Goal: Information Seeking & Learning: Learn about a topic

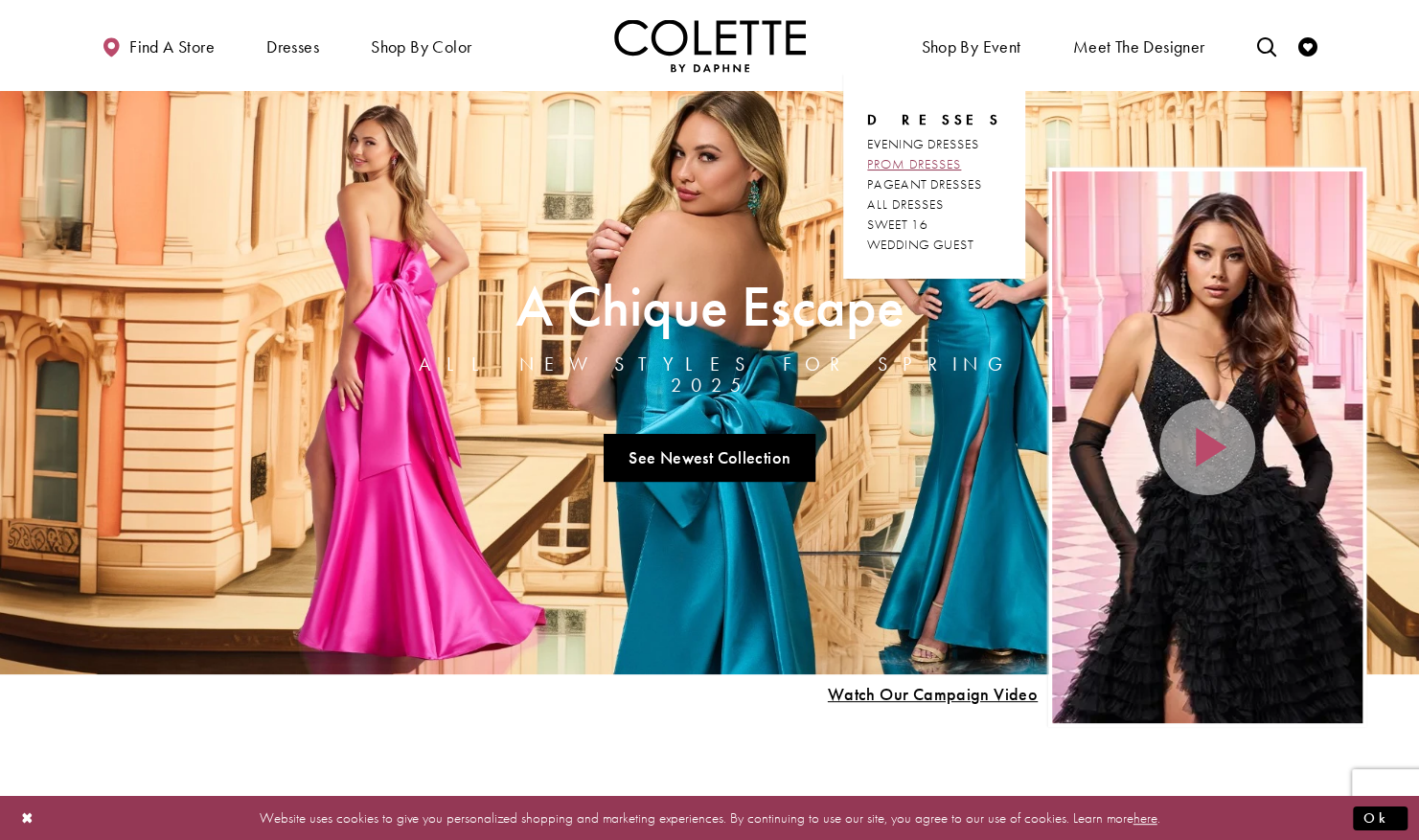
click at [942, 162] on span "PROM DRESSES" at bounding box center [914, 164] width 94 height 18
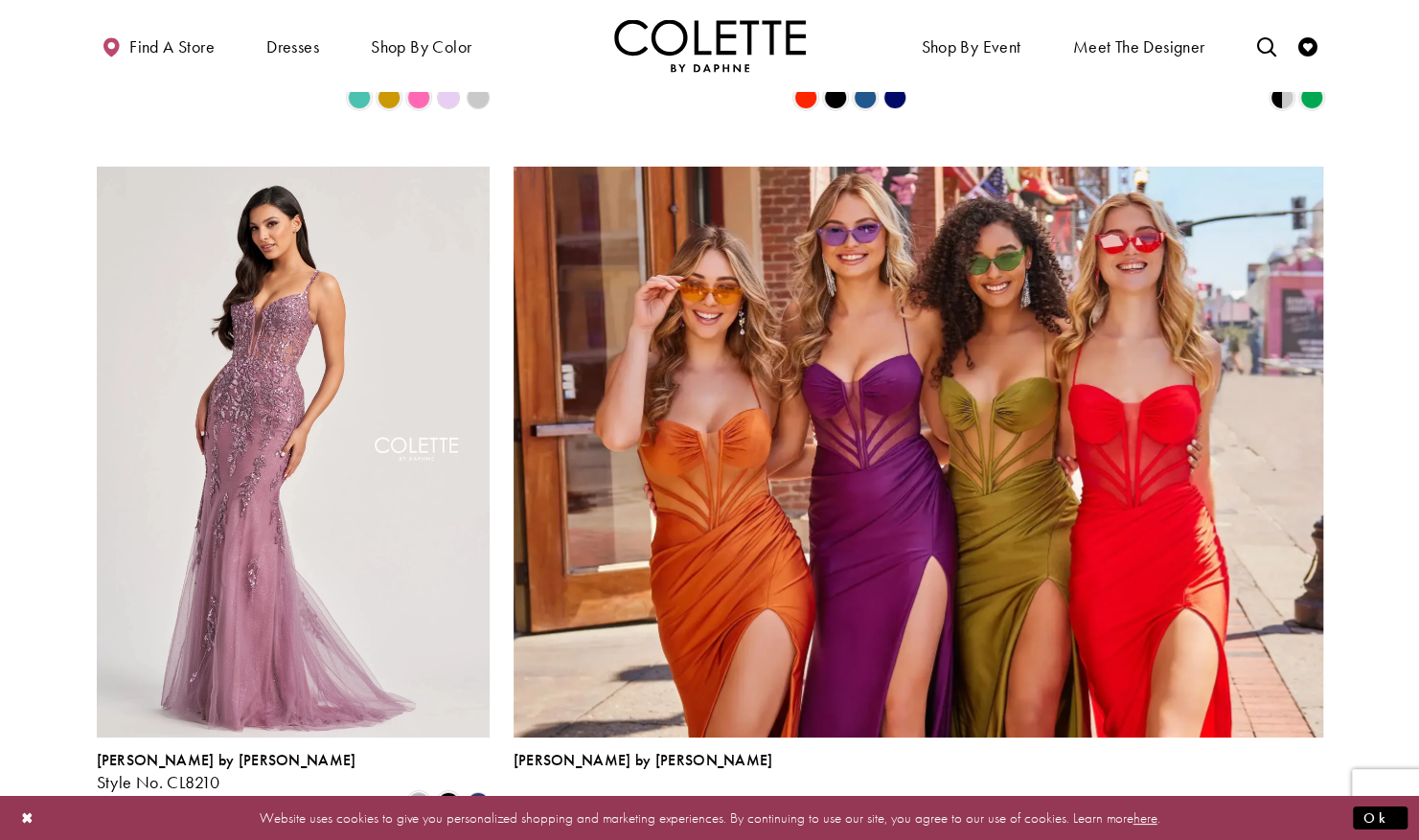
scroll to position [3948, 0]
click at [470, 788] on polygon "Product List" at bounding box center [478, 803] width 29 height 29
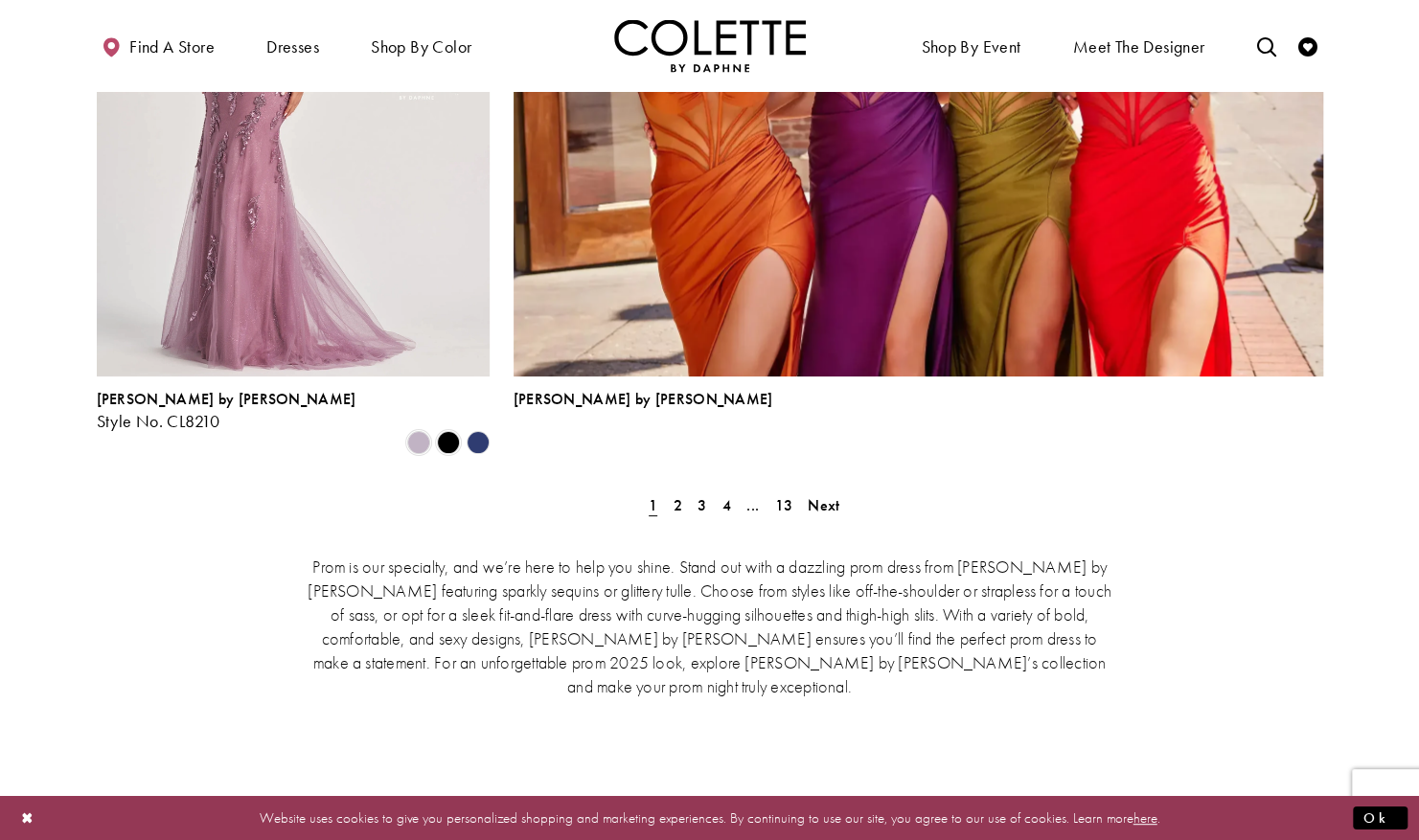
scroll to position [4308, 0]
click at [832, 513] on div "Prom is our specialty, and we’re here to help you shine. Stand out with a dazzl…" at bounding box center [710, 624] width 1226 height 223
click at [823, 494] on span "Next" at bounding box center [824, 504] width 31 height 21
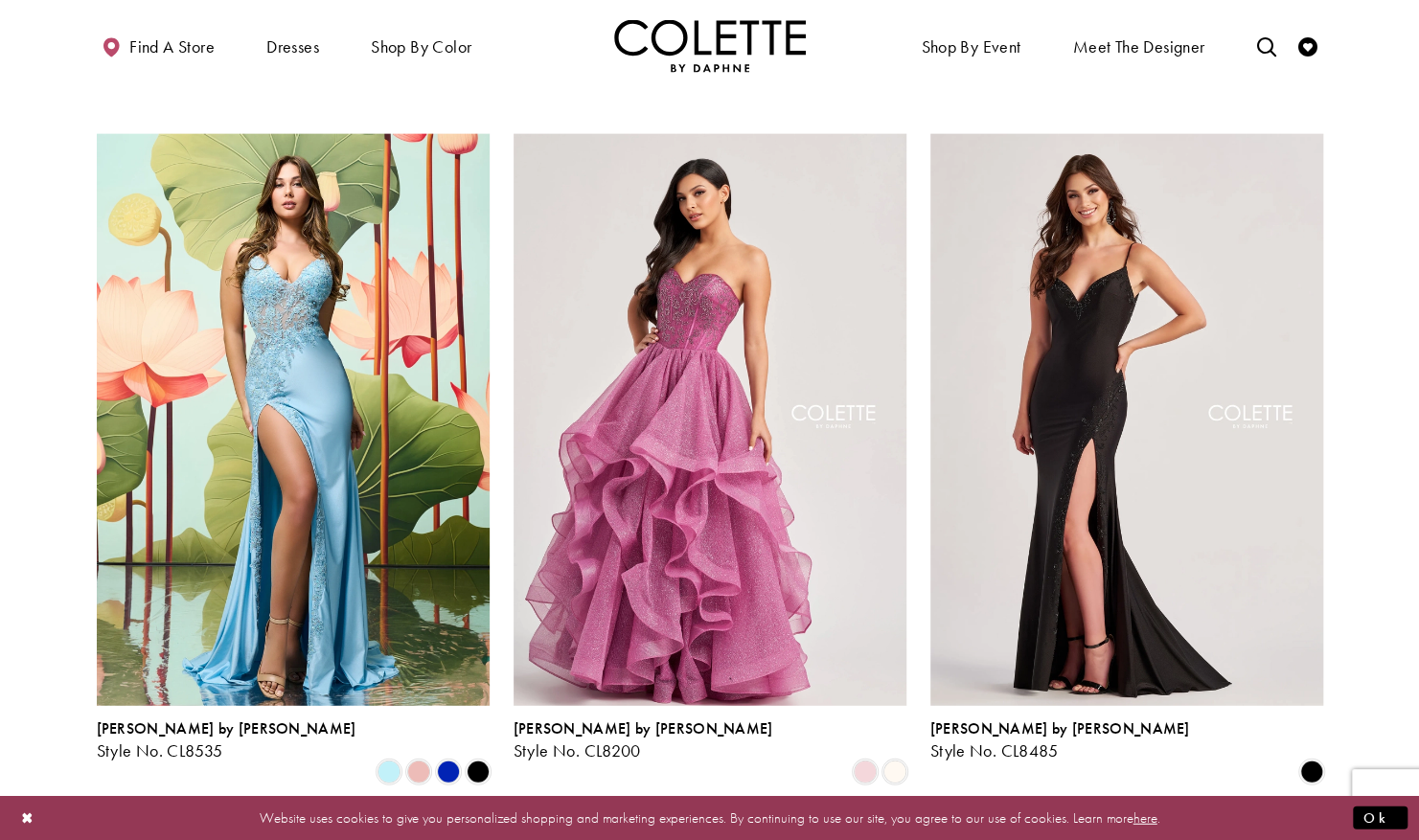
scroll to position [2568, 0]
click at [449, 760] on span "Product List" at bounding box center [449, 772] width 23 height 23
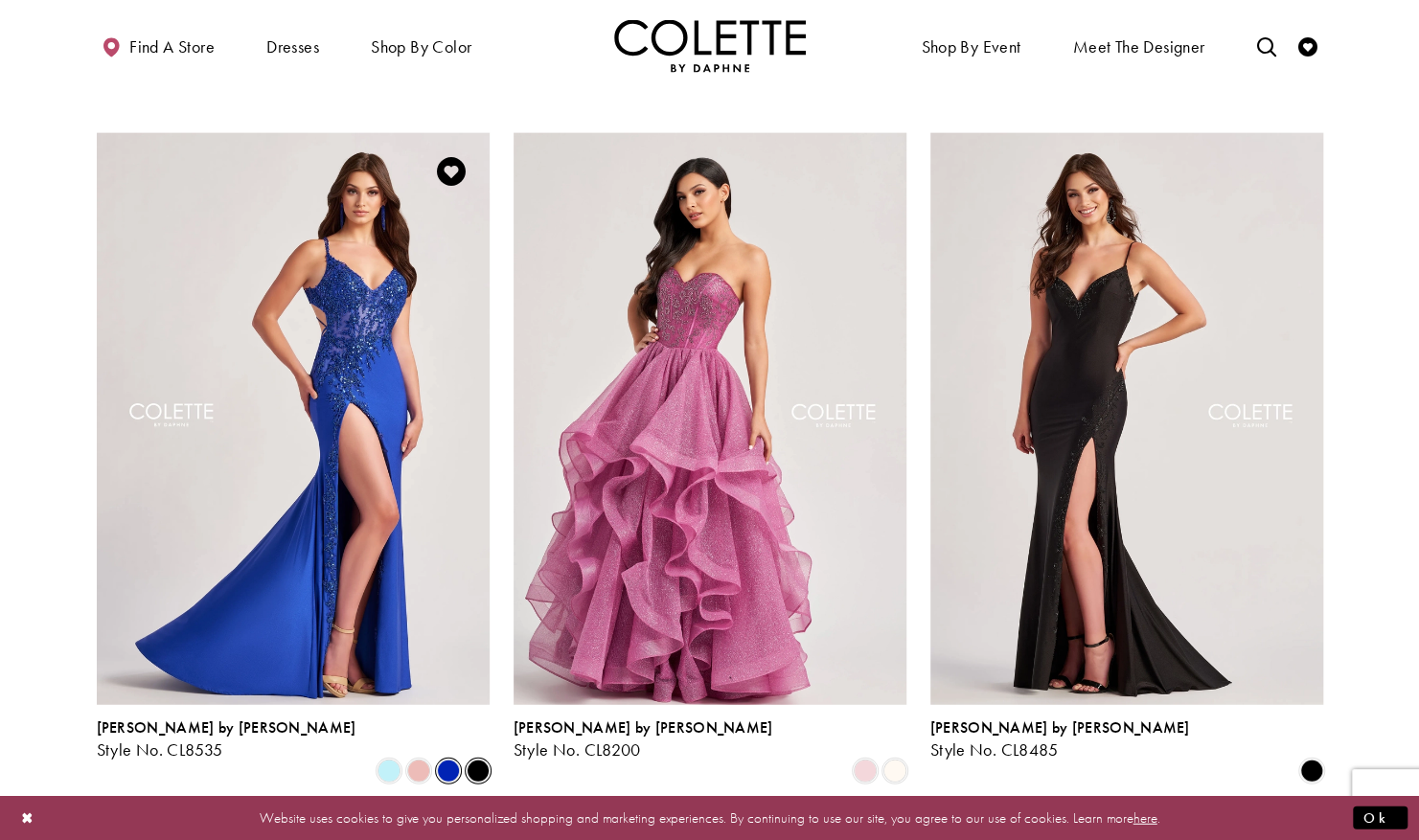
click at [475, 760] on span "Product List" at bounding box center [479, 772] width 23 height 23
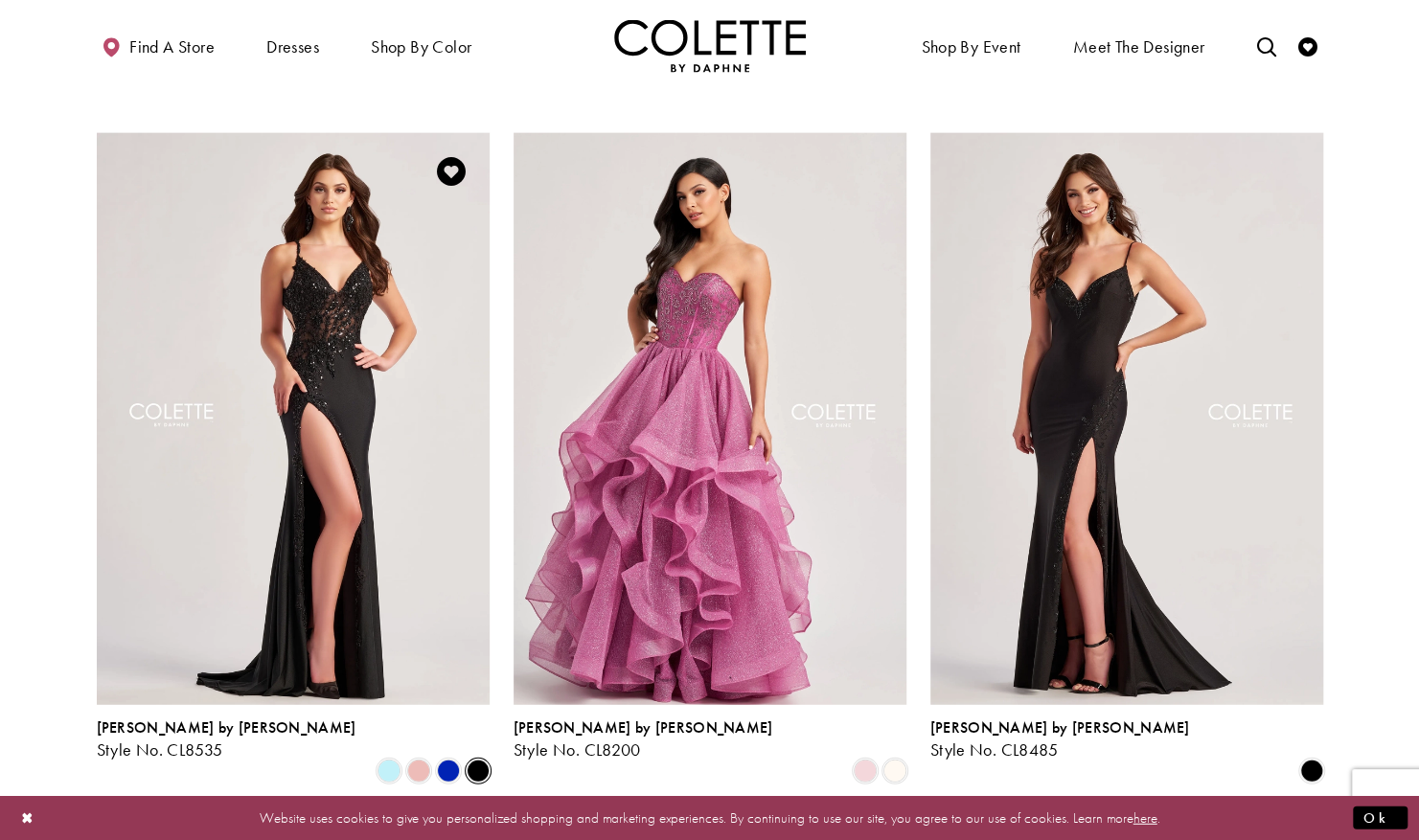
click at [467, 760] on span "Product List" at bounding box center [479, 772] width 23 height 23
click at [447, 760] on span "Product List" at bounding box center [449, 772] width 23 height 23
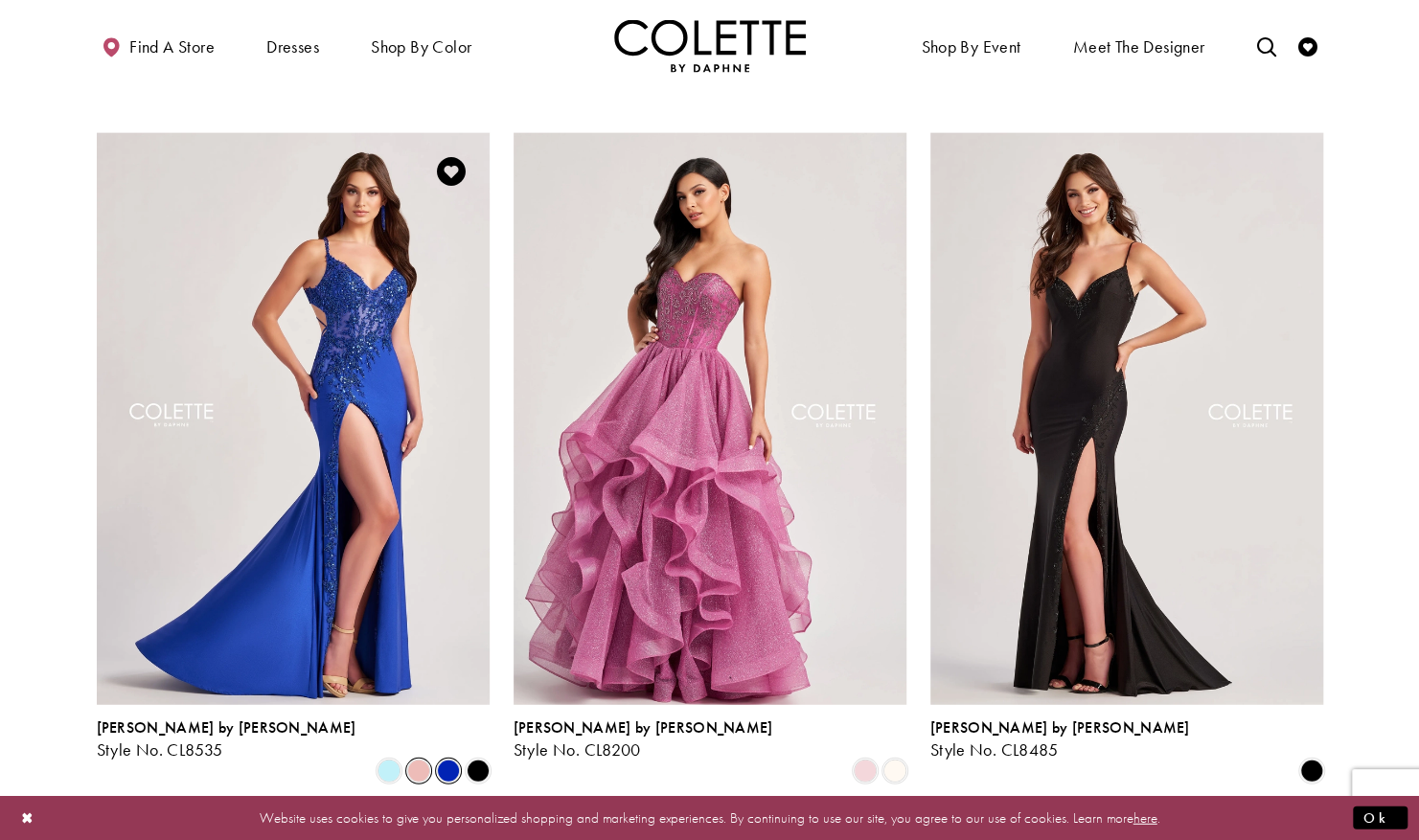
click at [423, 760] on span "Product List" at bounding box center [419, 772] width 23 height 23
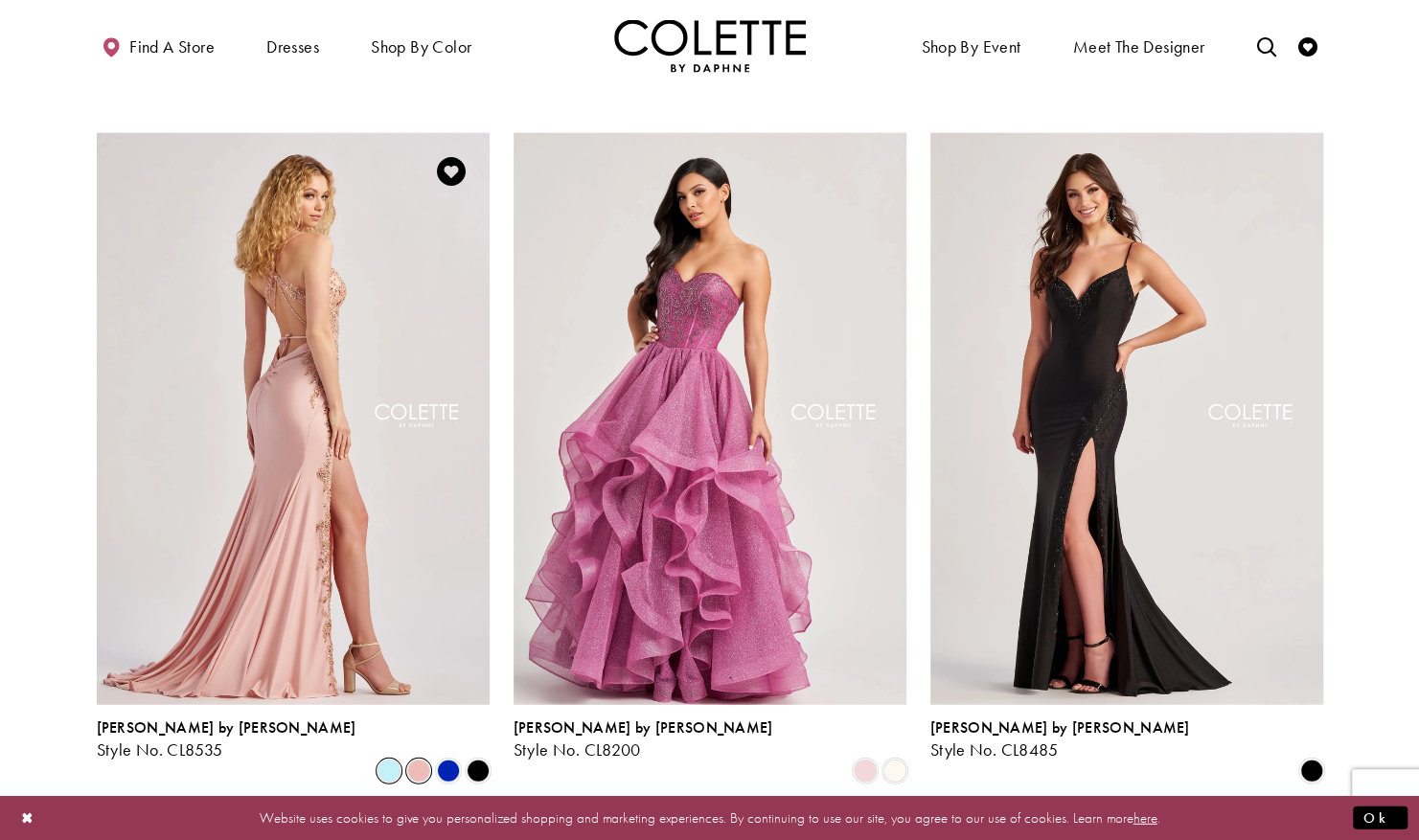
click at [395, 760] on span "Product List" at bounding box center [389, 772] width 23 height 23
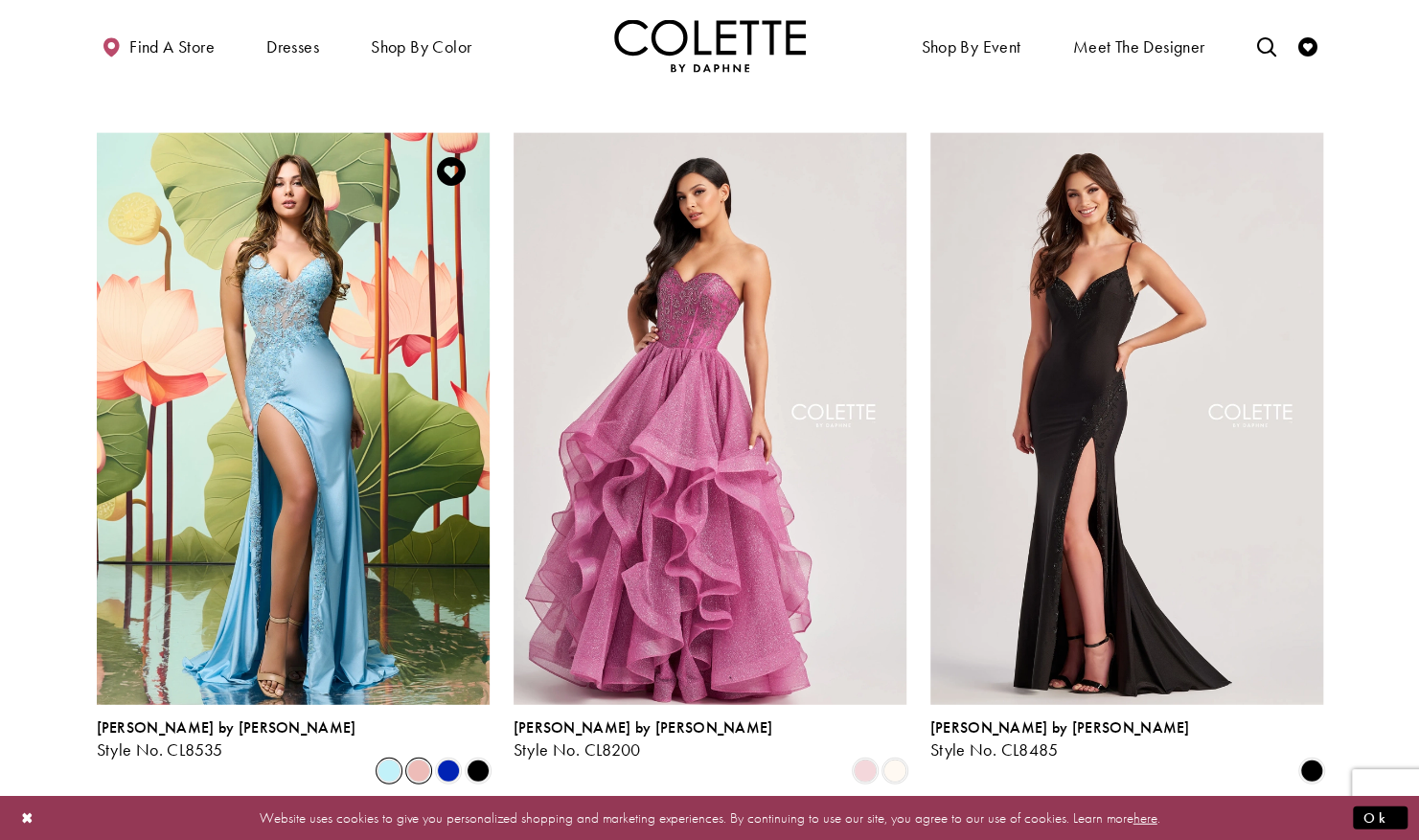
click at [414, 760] on span "Product List" at bounding box center [419, 772] width 23 height 23
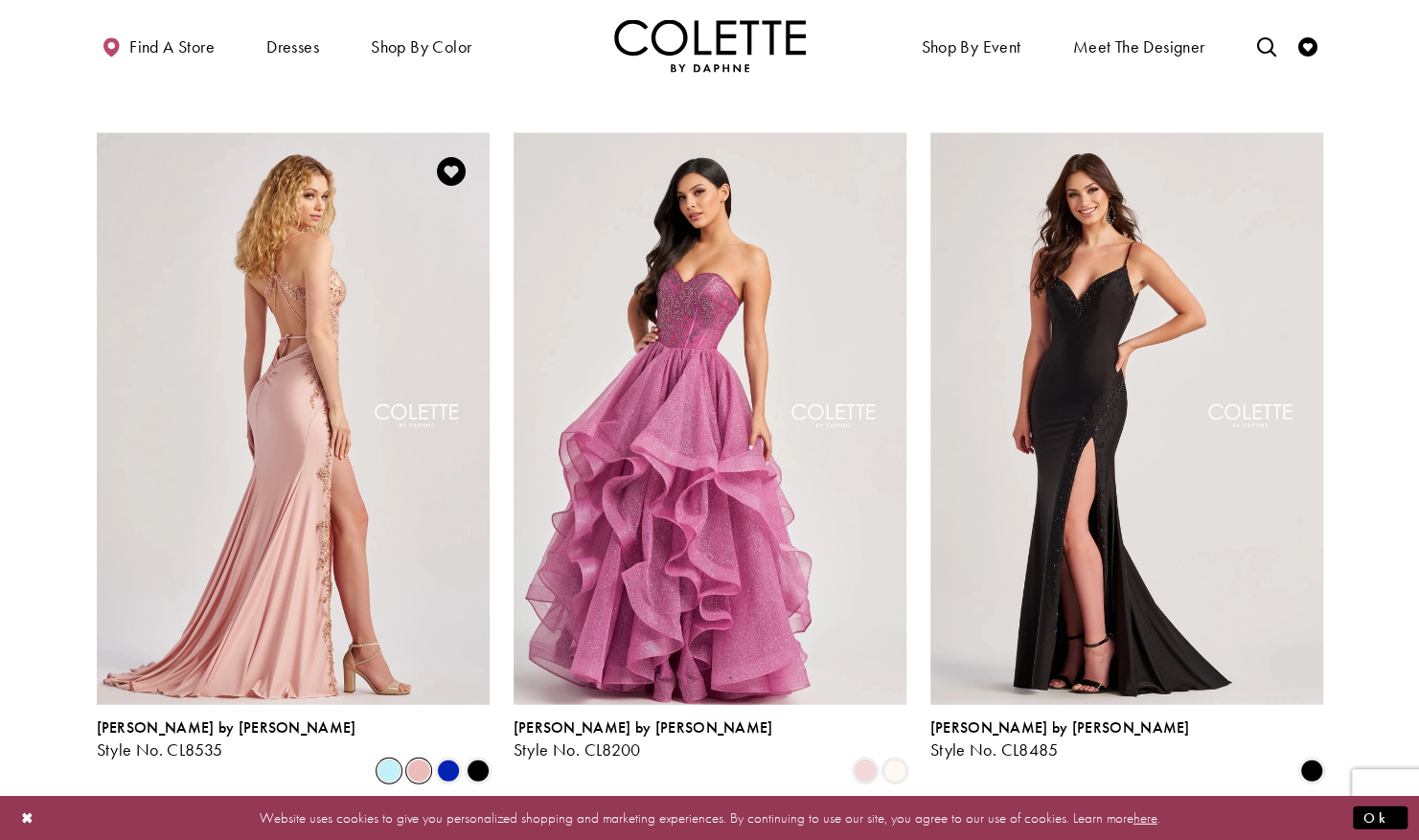
click at [388, 760] on span "Product List" at bounding box center [389, 772] width 23 height 23
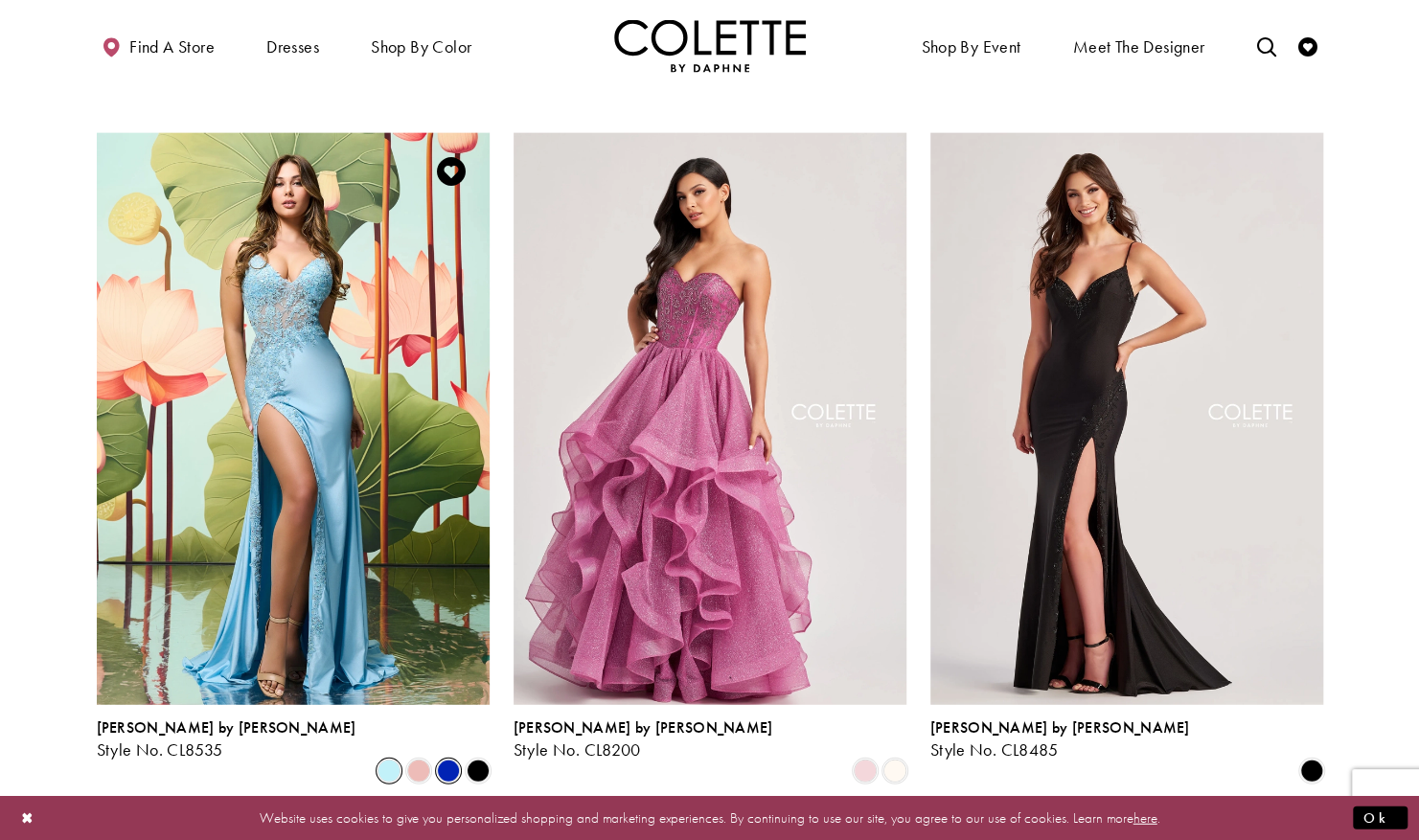
click at [445, 760] on span "Product List" at bounding box center [449, 772] width 23 height 23
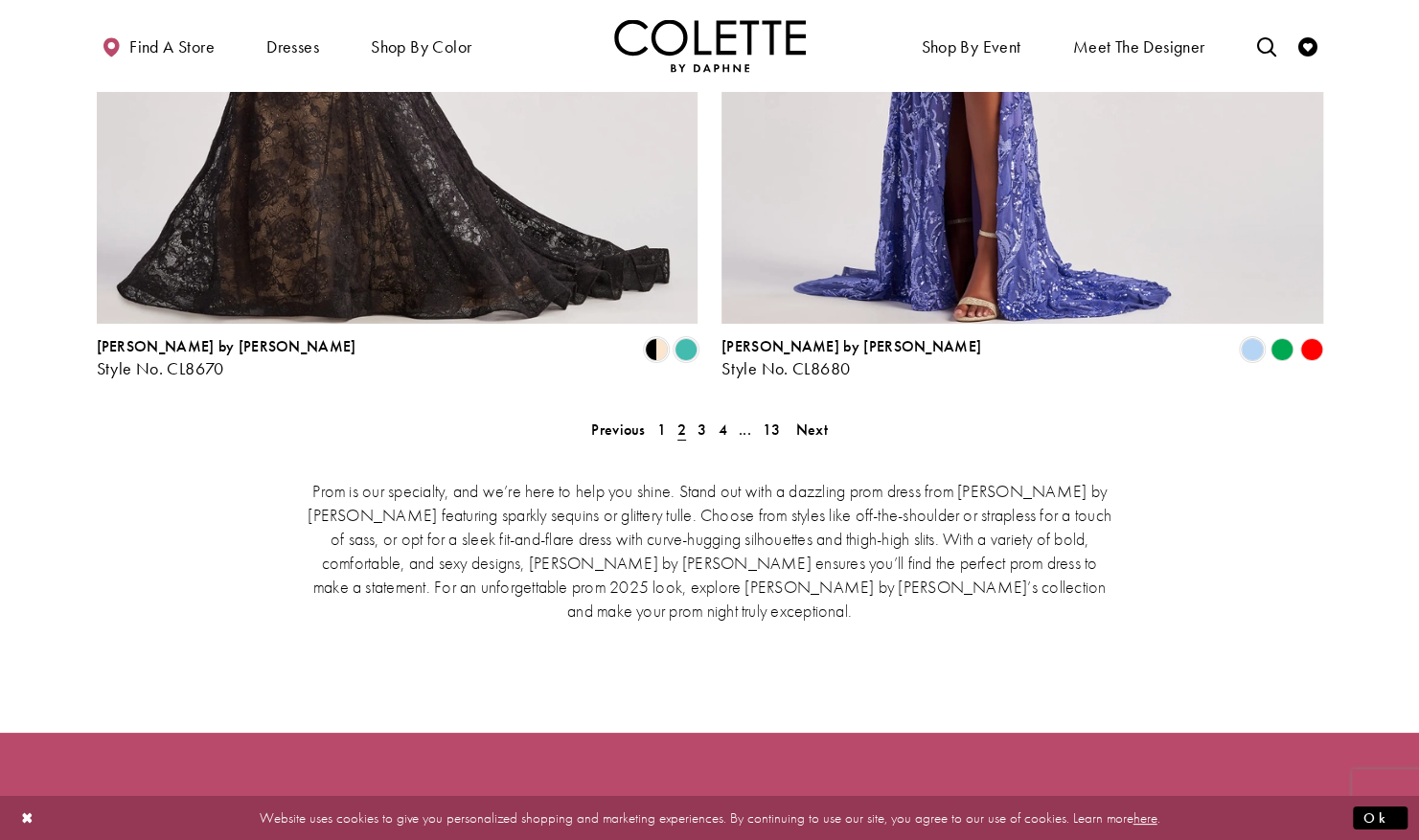
scroll to position [3961, 0]
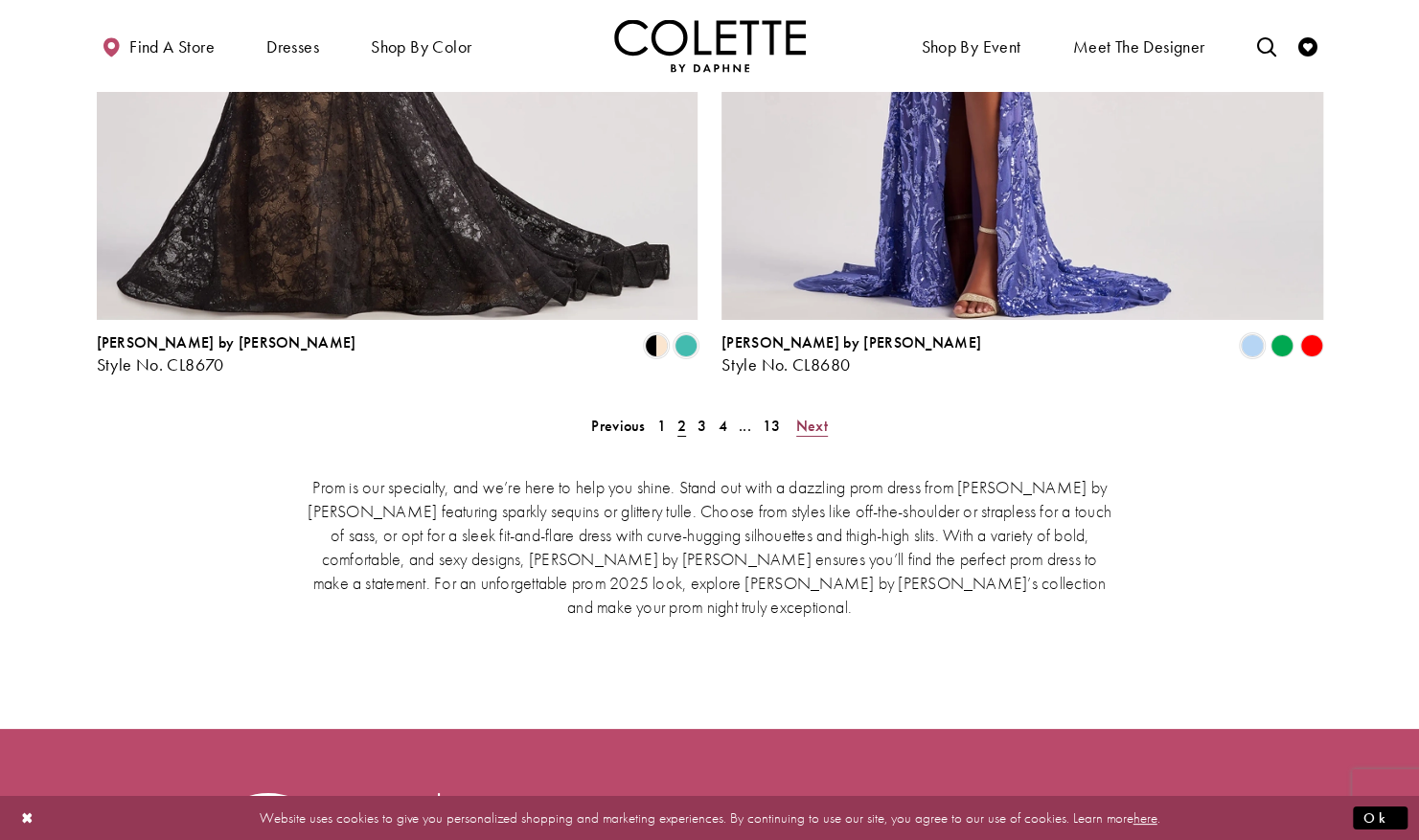
click at [821, 416] on span "Next" at bounding box center [812, 426] width 31 height 21
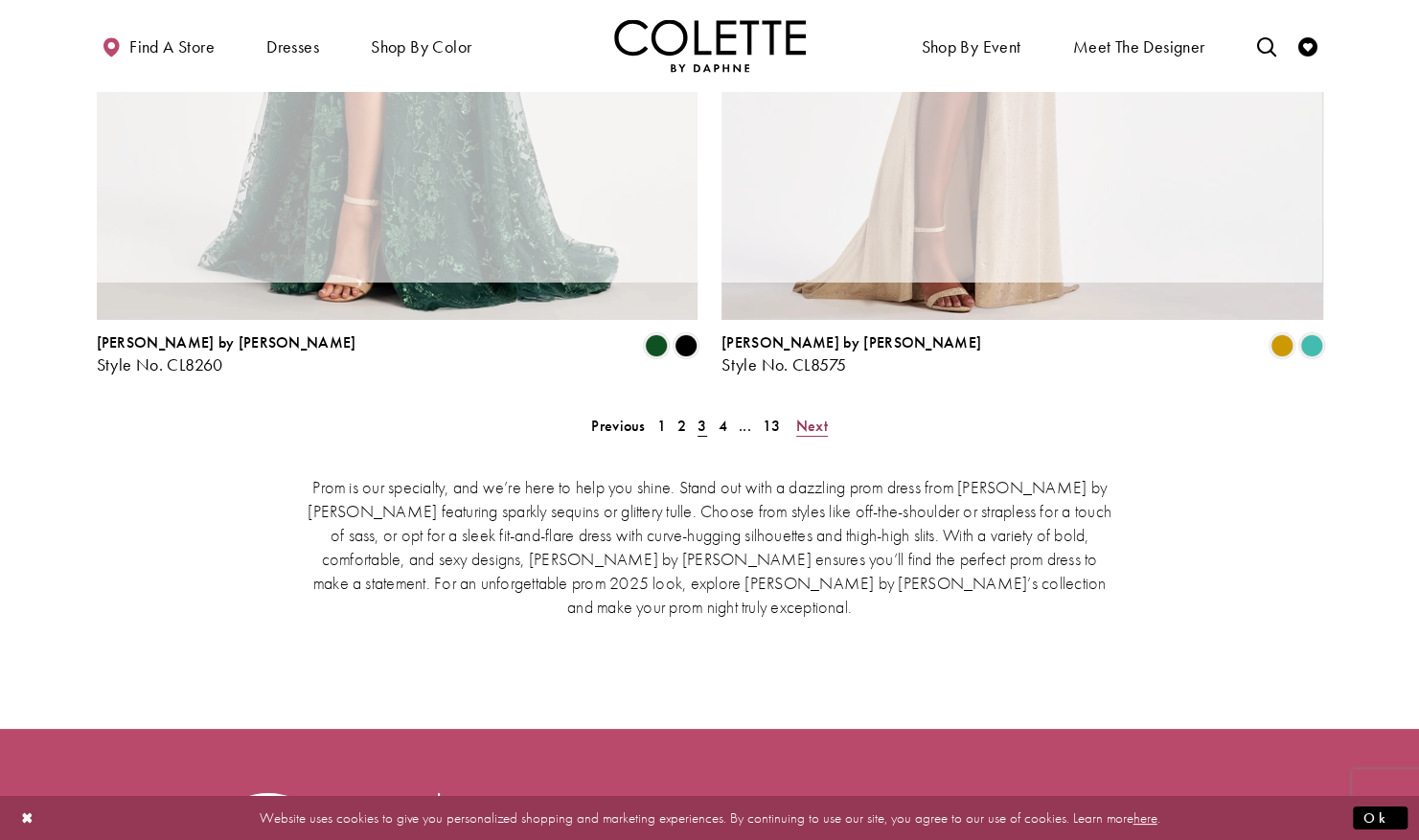
scroll to position [491, 0]
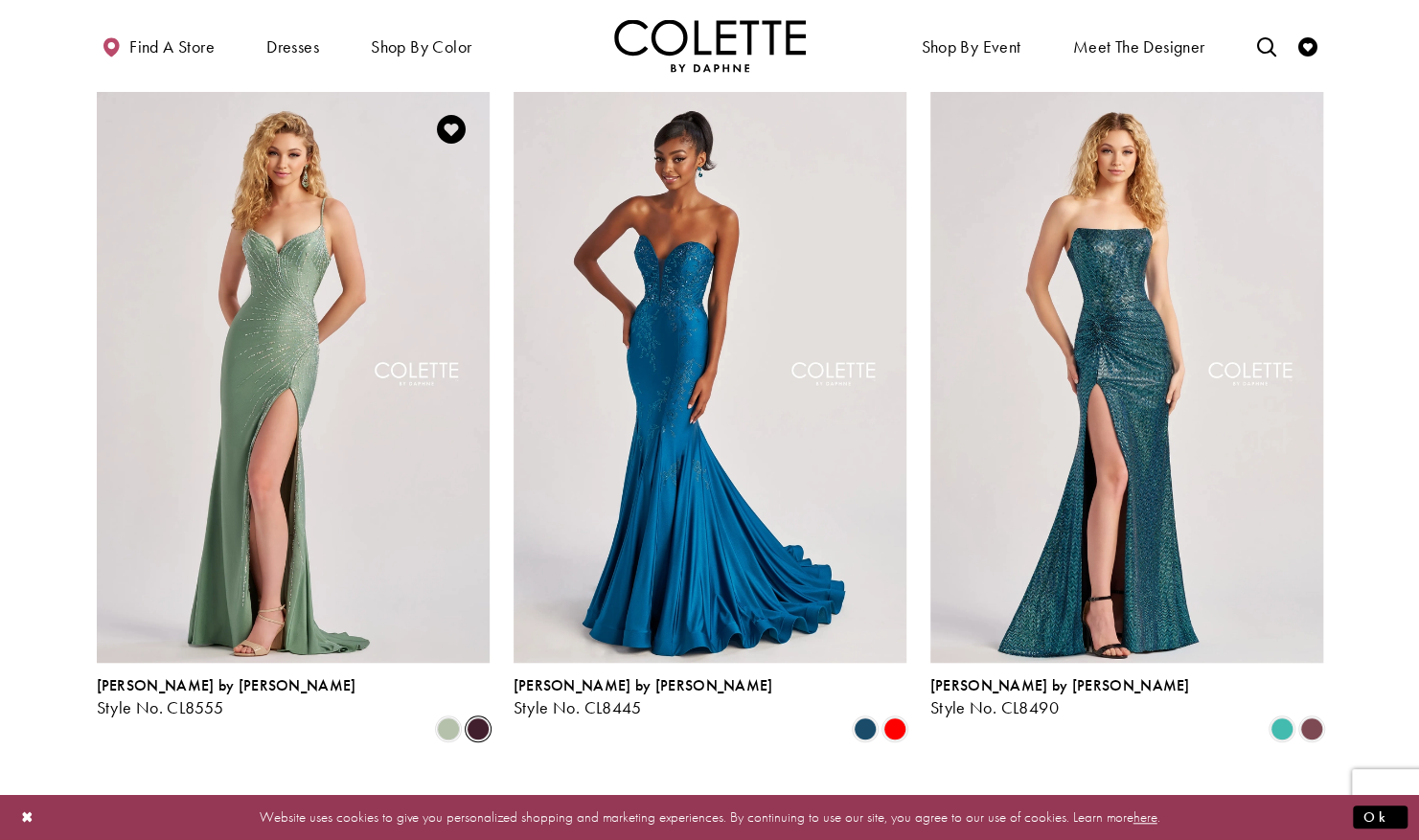
click at [486, 717] on span "Product List" at bounding box center [479, 729] width 23 height 23
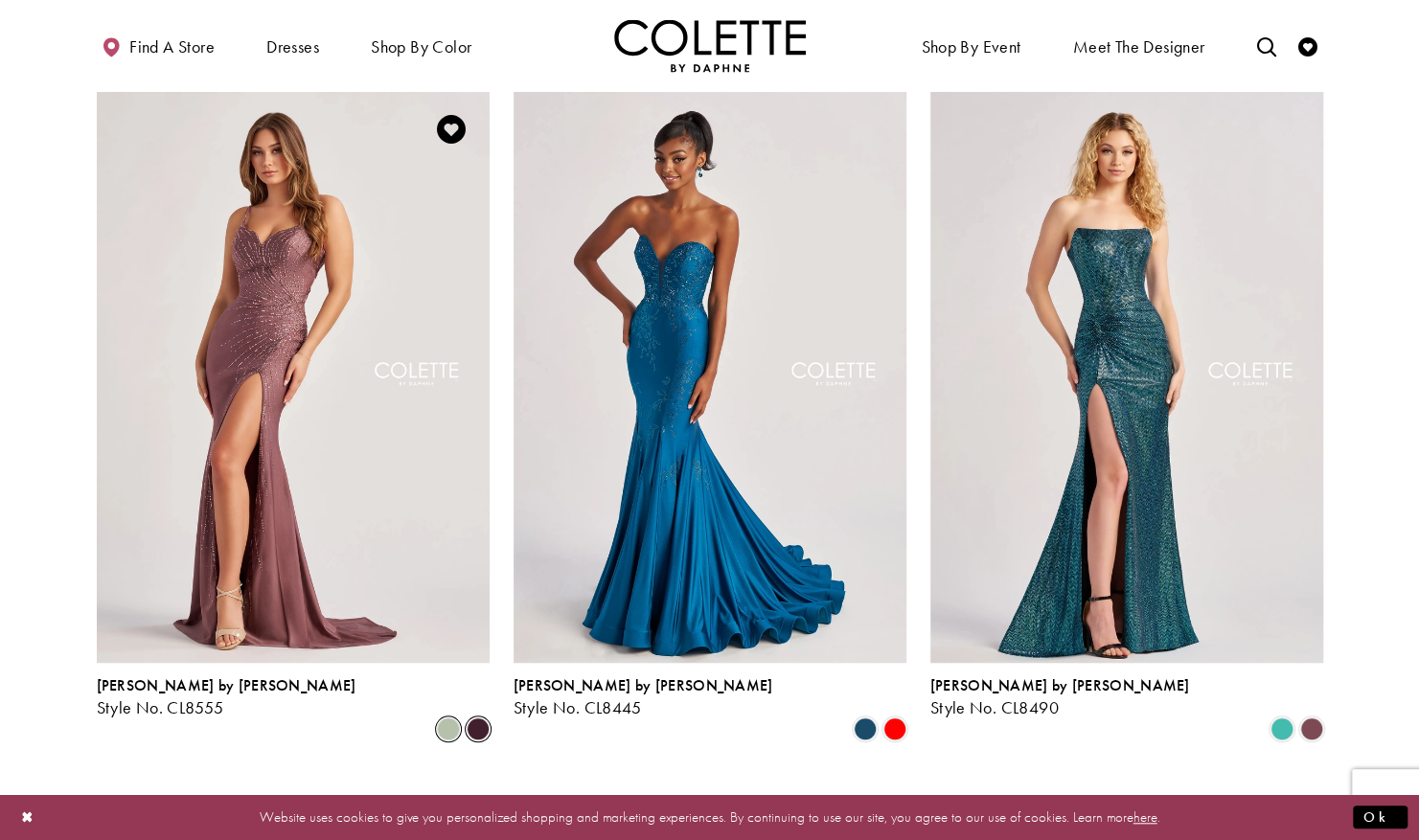
click at [453, 717] on span "Product List" at bounding box center [449, 729] width 23 height 23
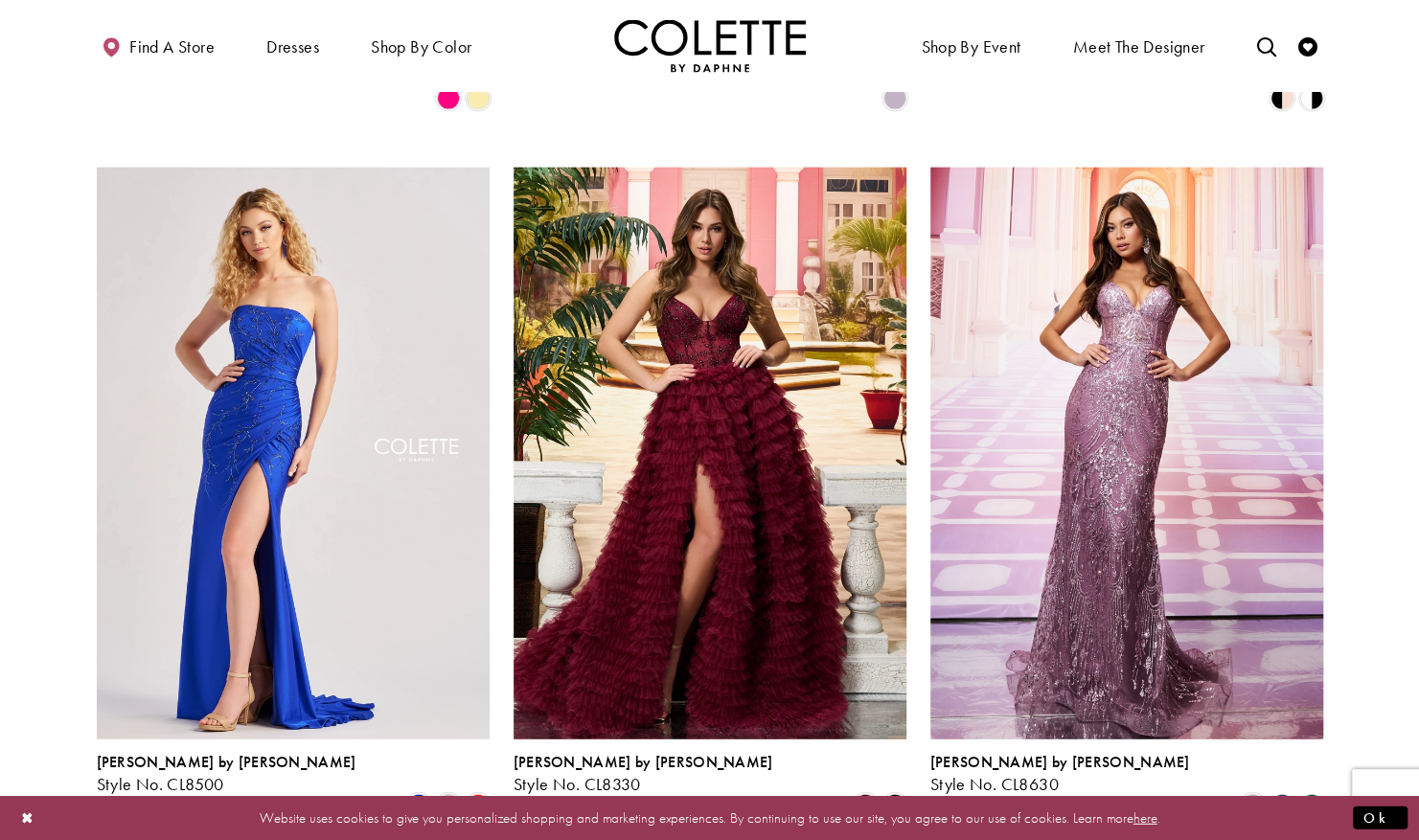
scroll to position [2534, 0]
click at [447, 793] on span "Product List" at bounding box center [449, 805] width 23 height 23
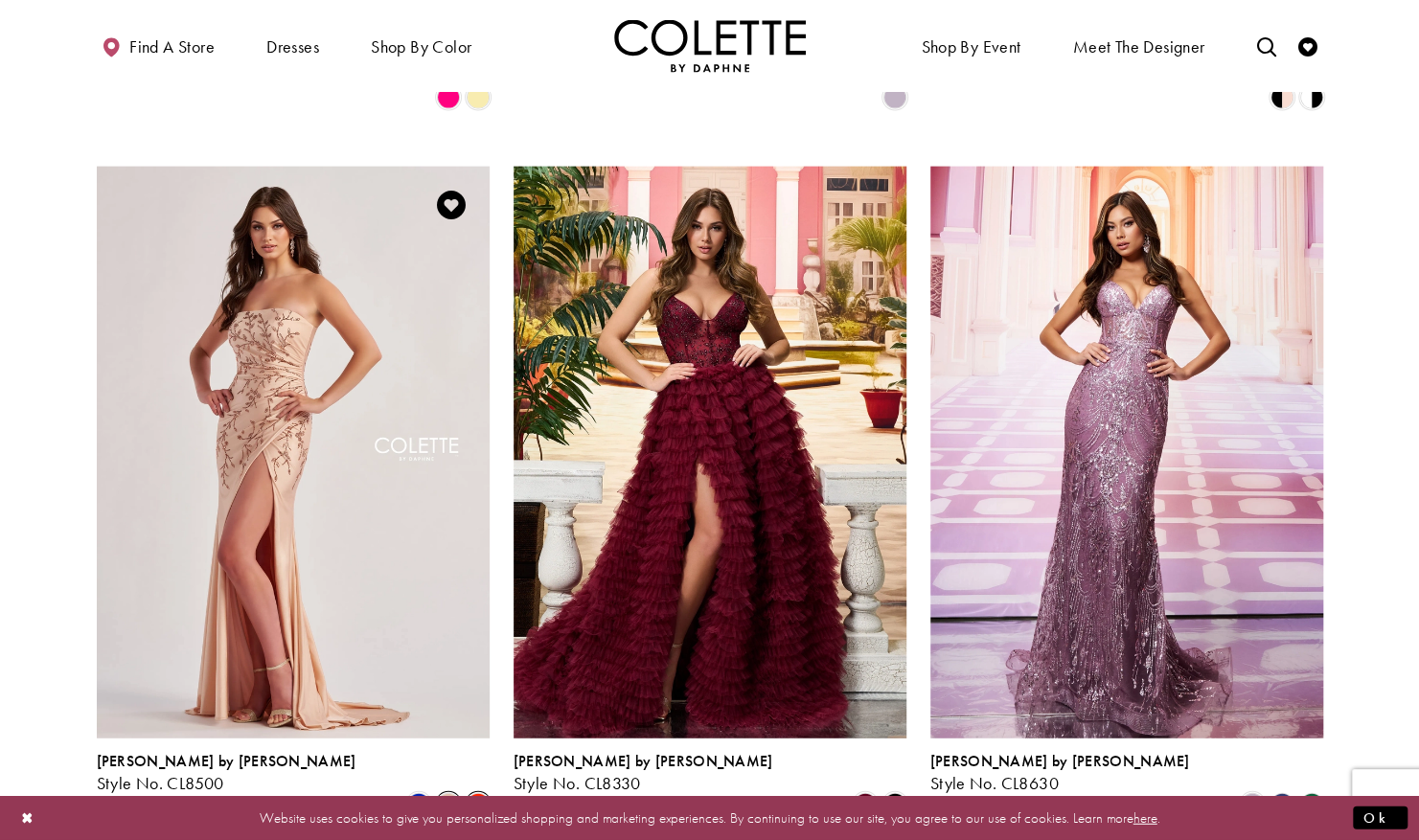
click at [476, 793] on span "Product List" at bounding box center [479, 805] width 23 height 23
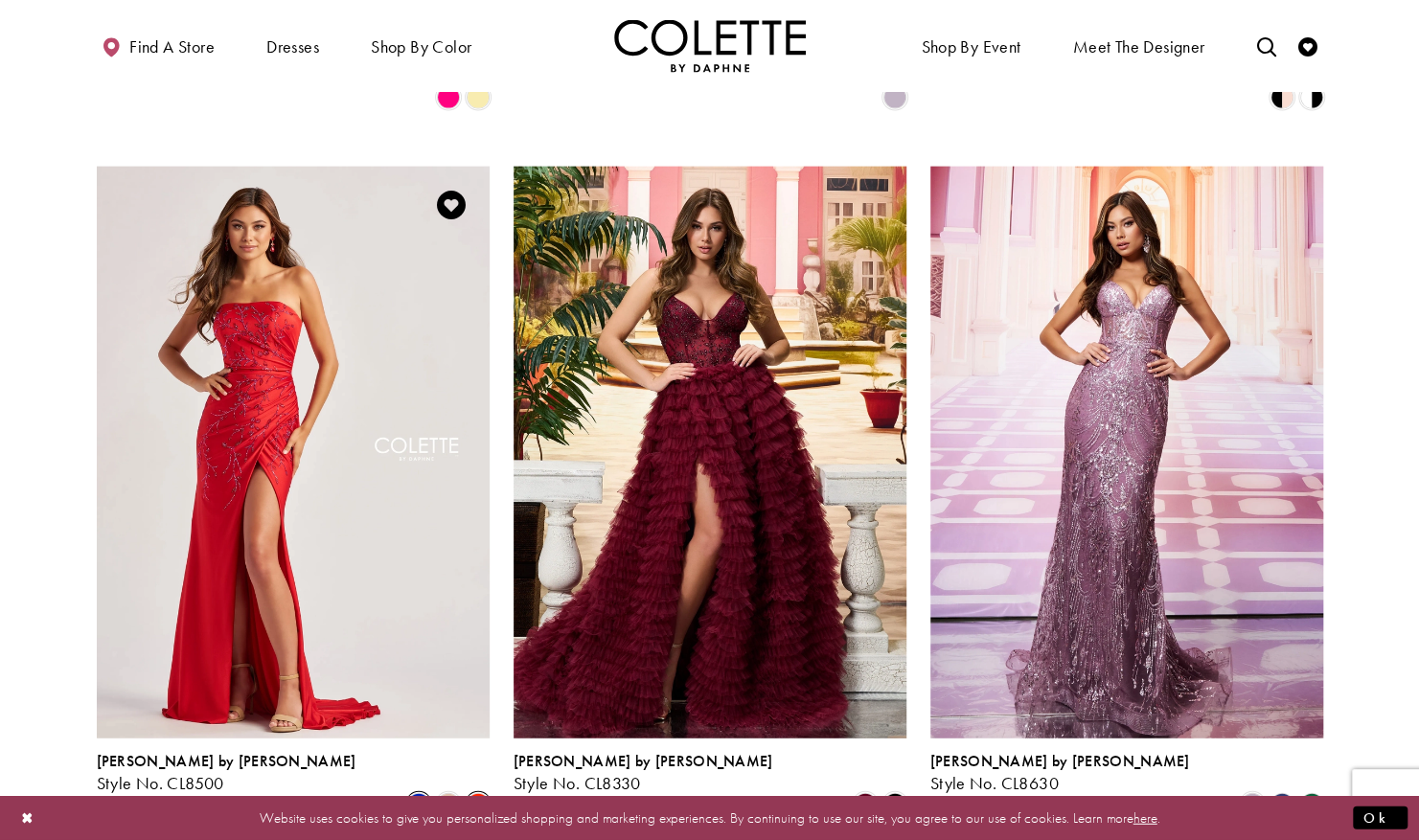
click at [420, 793] on span "Product List" at bounding box center [419, 805] width 23 height 23
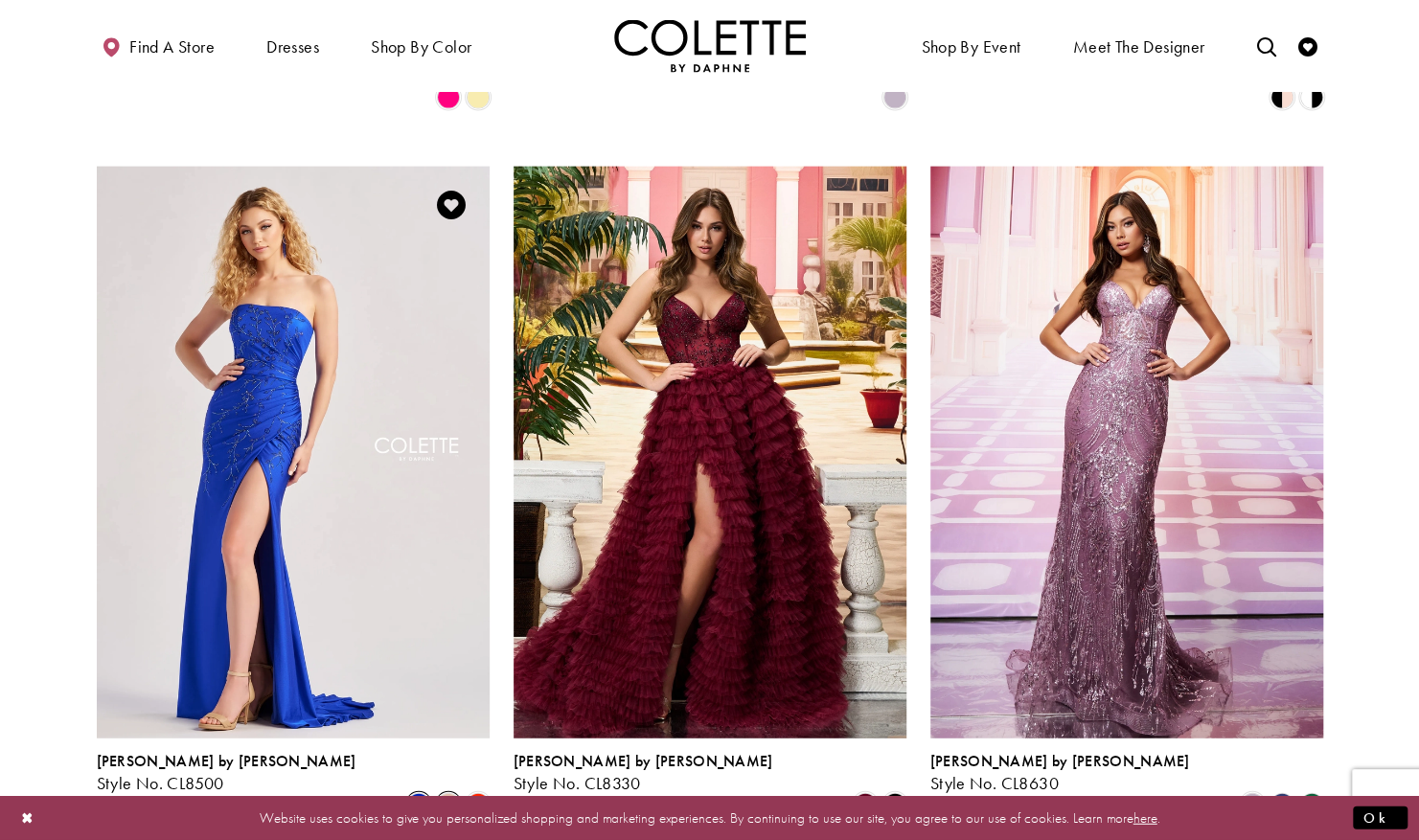
click at [459, 793] on span "Product List" at bounding box center [449, 805] width 23 height 23
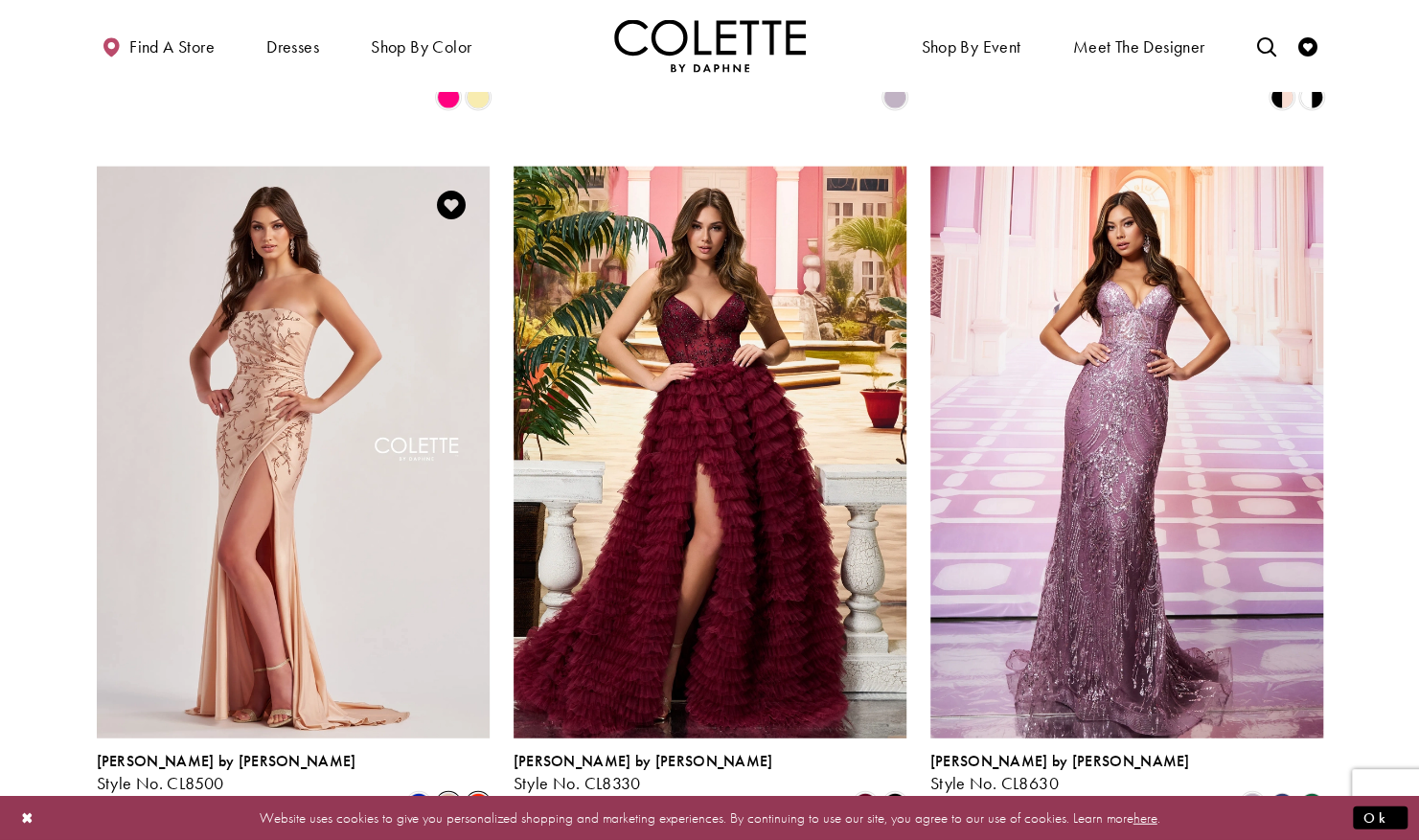
click at [489, 793] on span "Product List" at bounding box center [479, 805] width 23 height 23
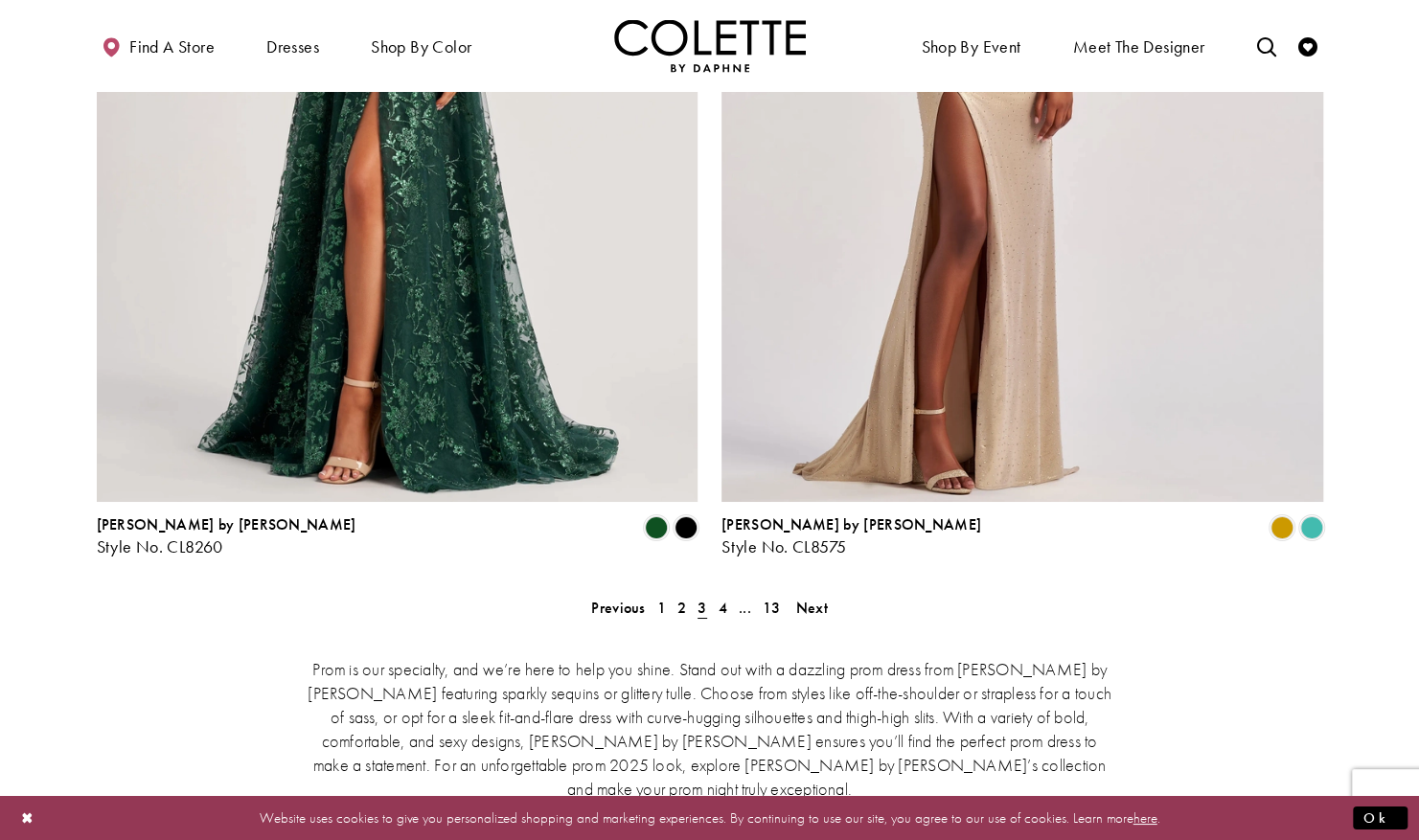
scroll to position [3788, 0]
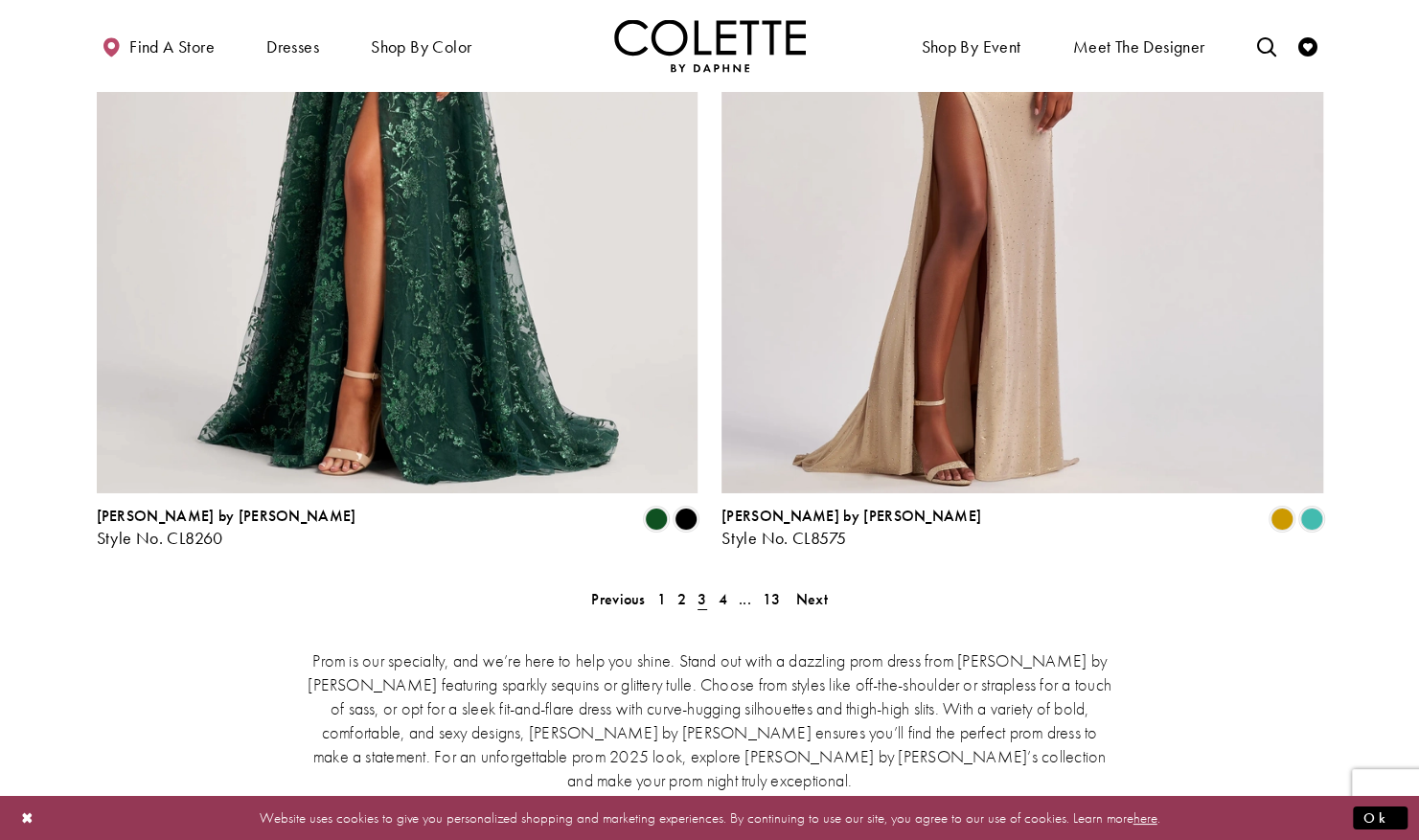
click at [816, 608] on div "Prom is our specialty, and we’re here to help you shine. Stand out with a dazzl…" at bounding box center [710, 719] width 1226 height 223
click at [799, 589] on span "Next" at bounding box center [812, 599] width 31 height 21
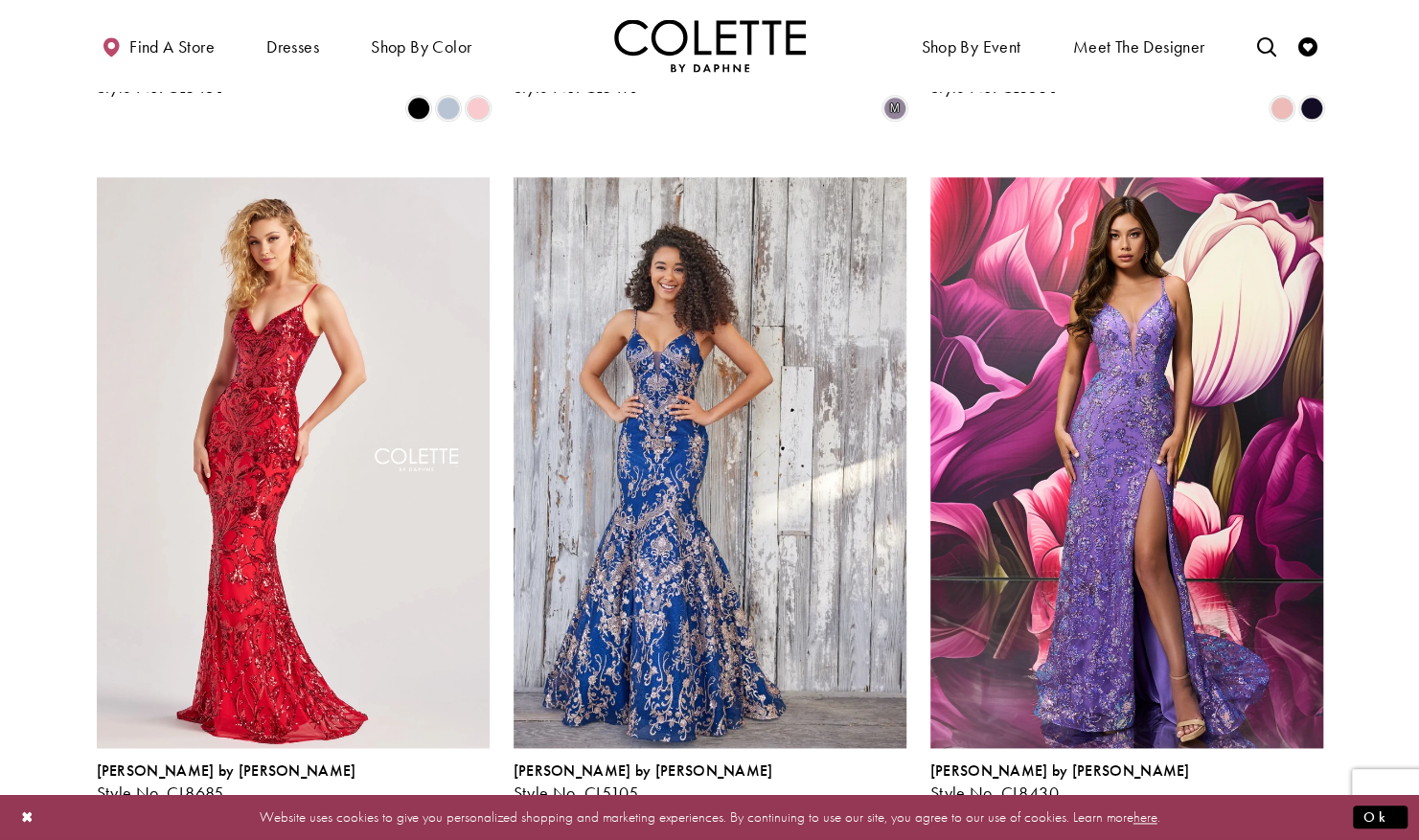
scroll to position [1123, 0]
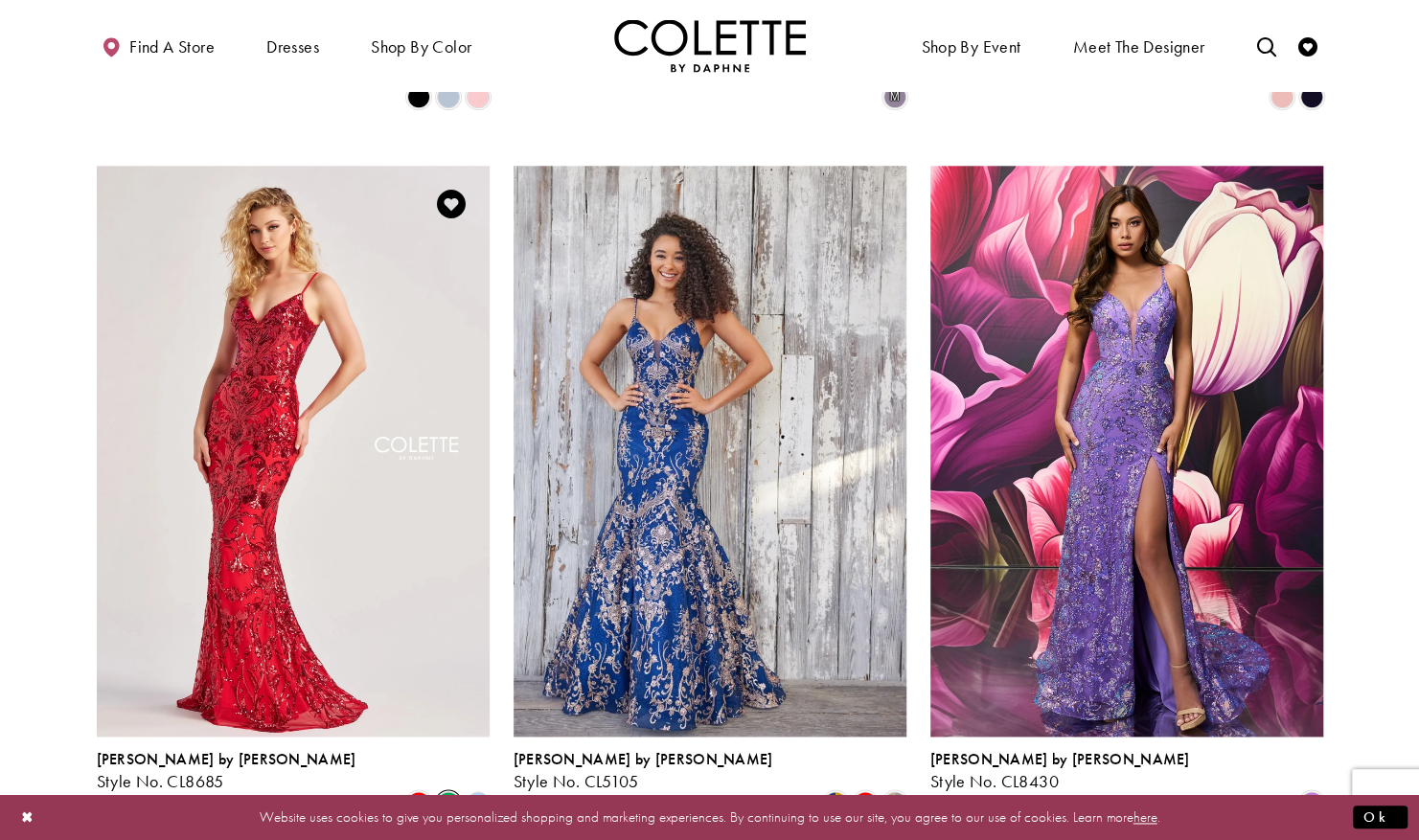
click at [445, 791] on span "Product List" at bounding box center [449, 803] width 23 height 23
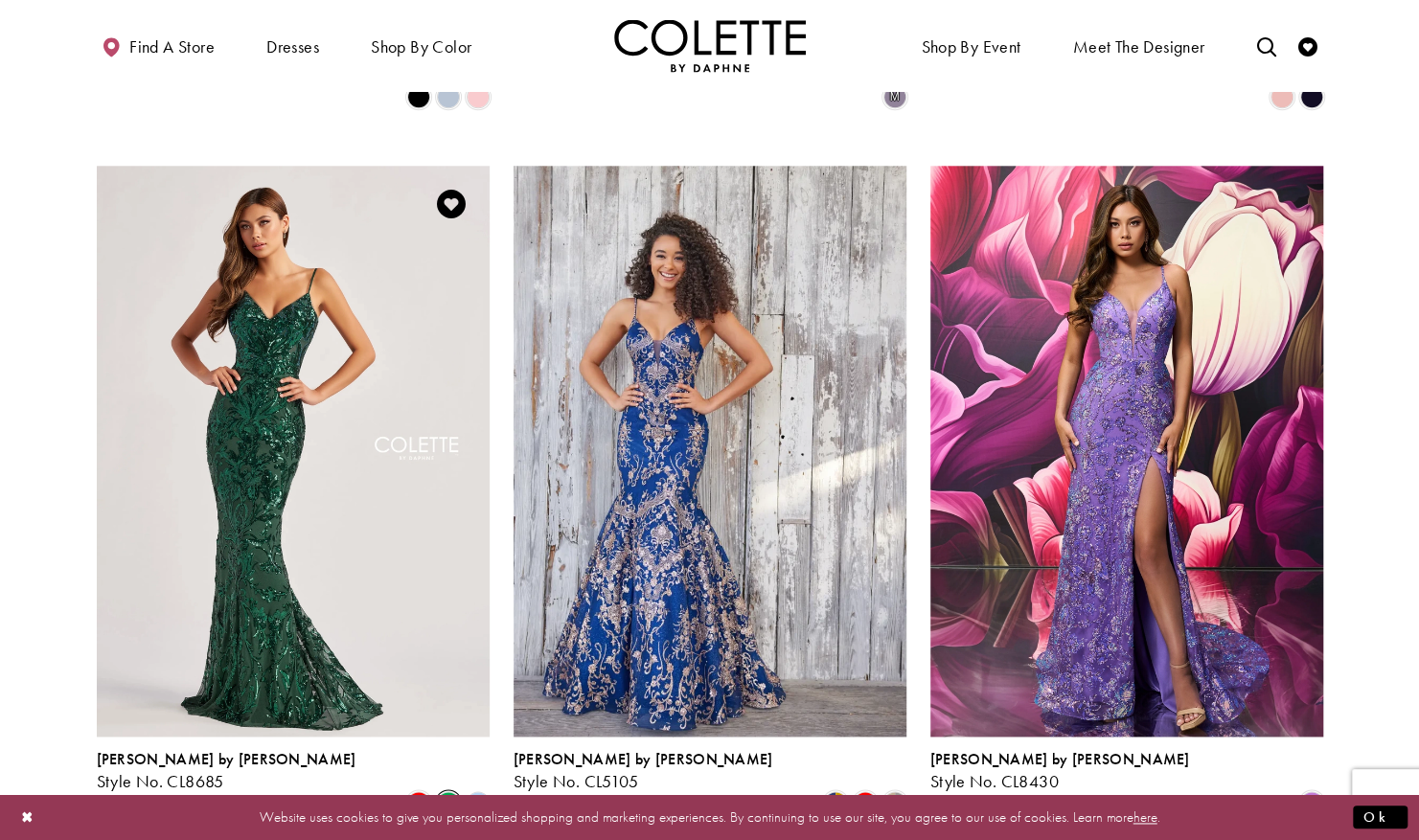
click at [485, 787] on polygon "Product List" at bounding box center [478, 802] width 29 height 29
click at [414, 791] on span "Product List" at bounding box center [419, 803] width 23 height 23
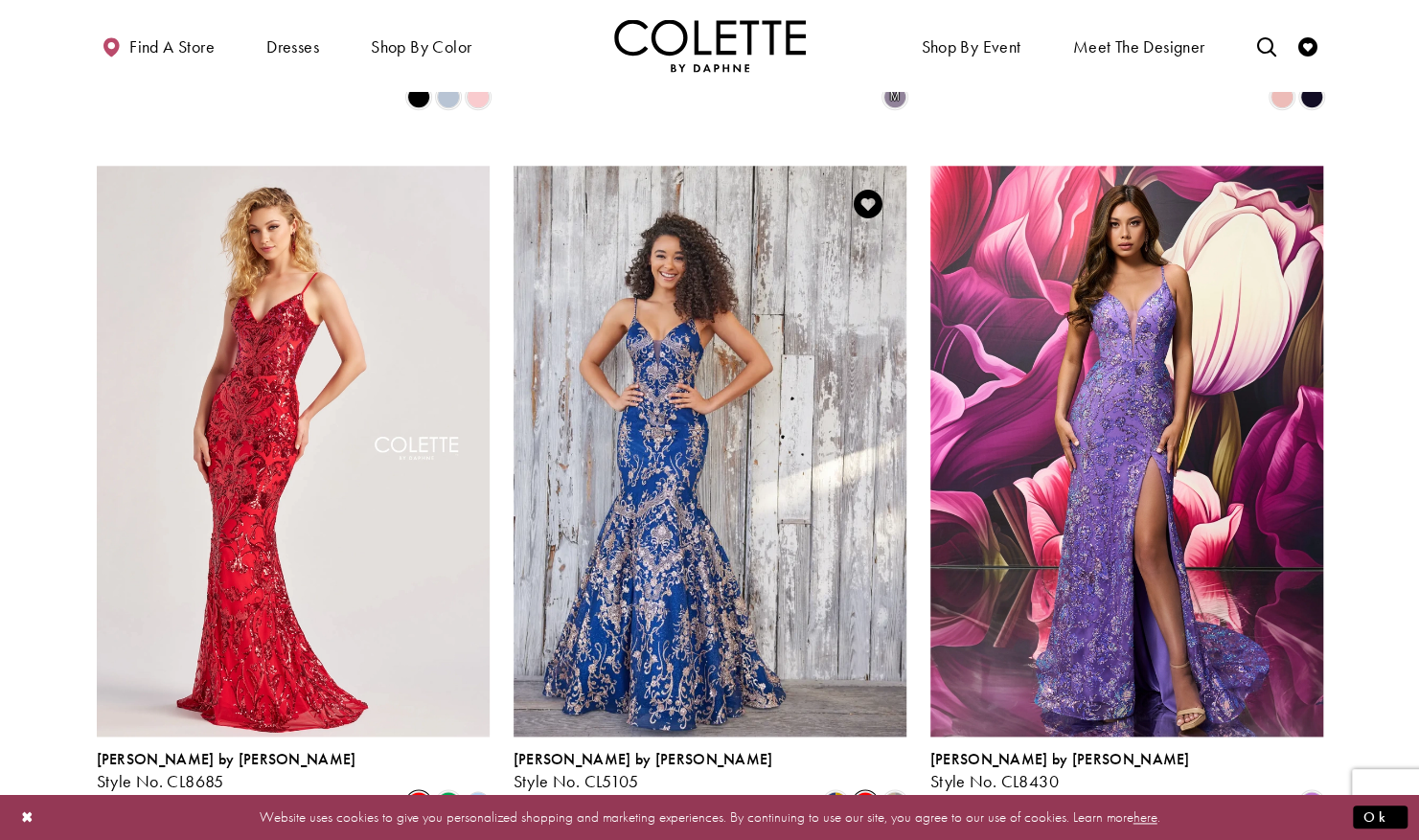
click at [862, 791] on span "Product List" at bounding box center [866, 803] width 23 height 23
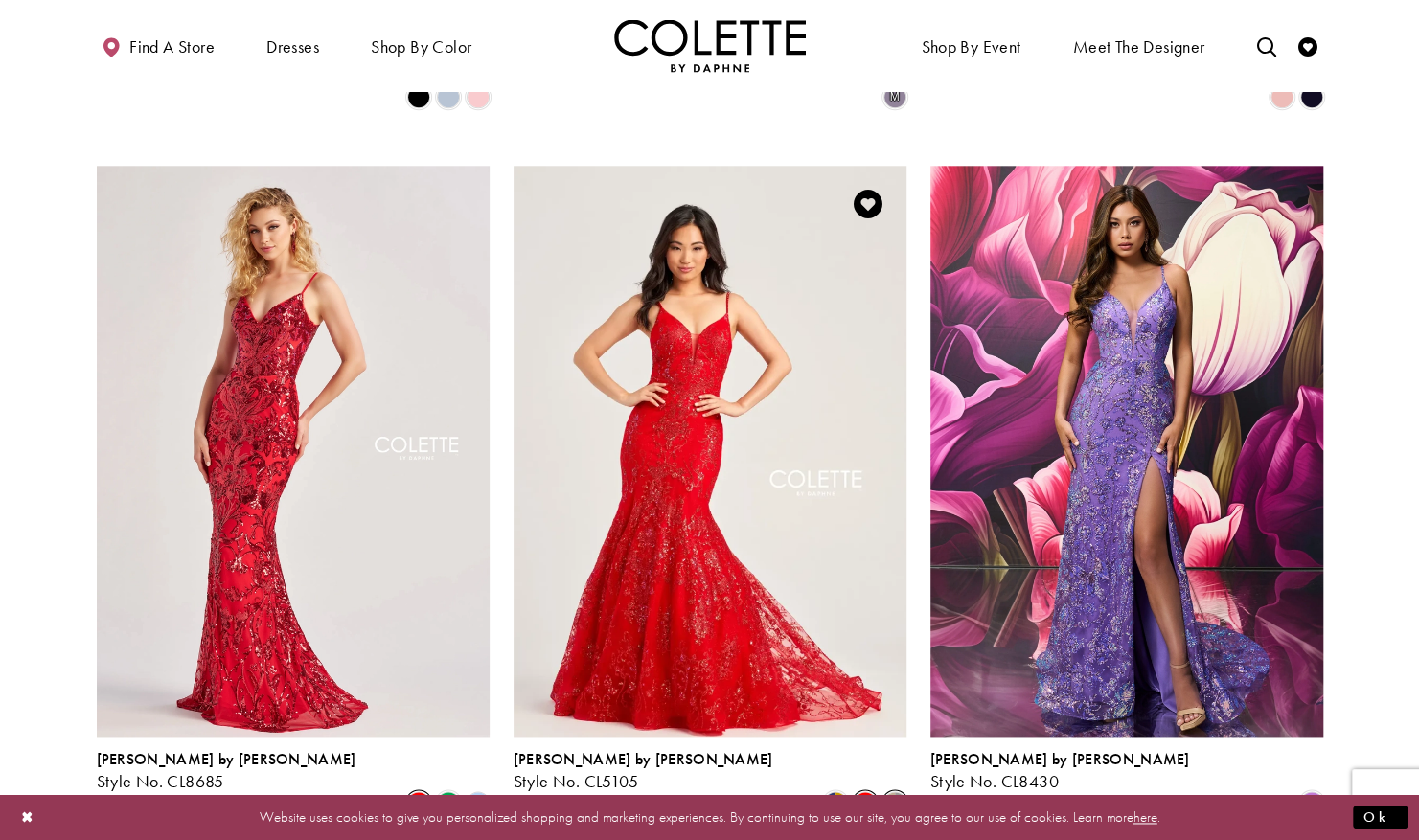
click at [893, 791] on span "Product List" at bounding box center [895, 803] width 23 height 23
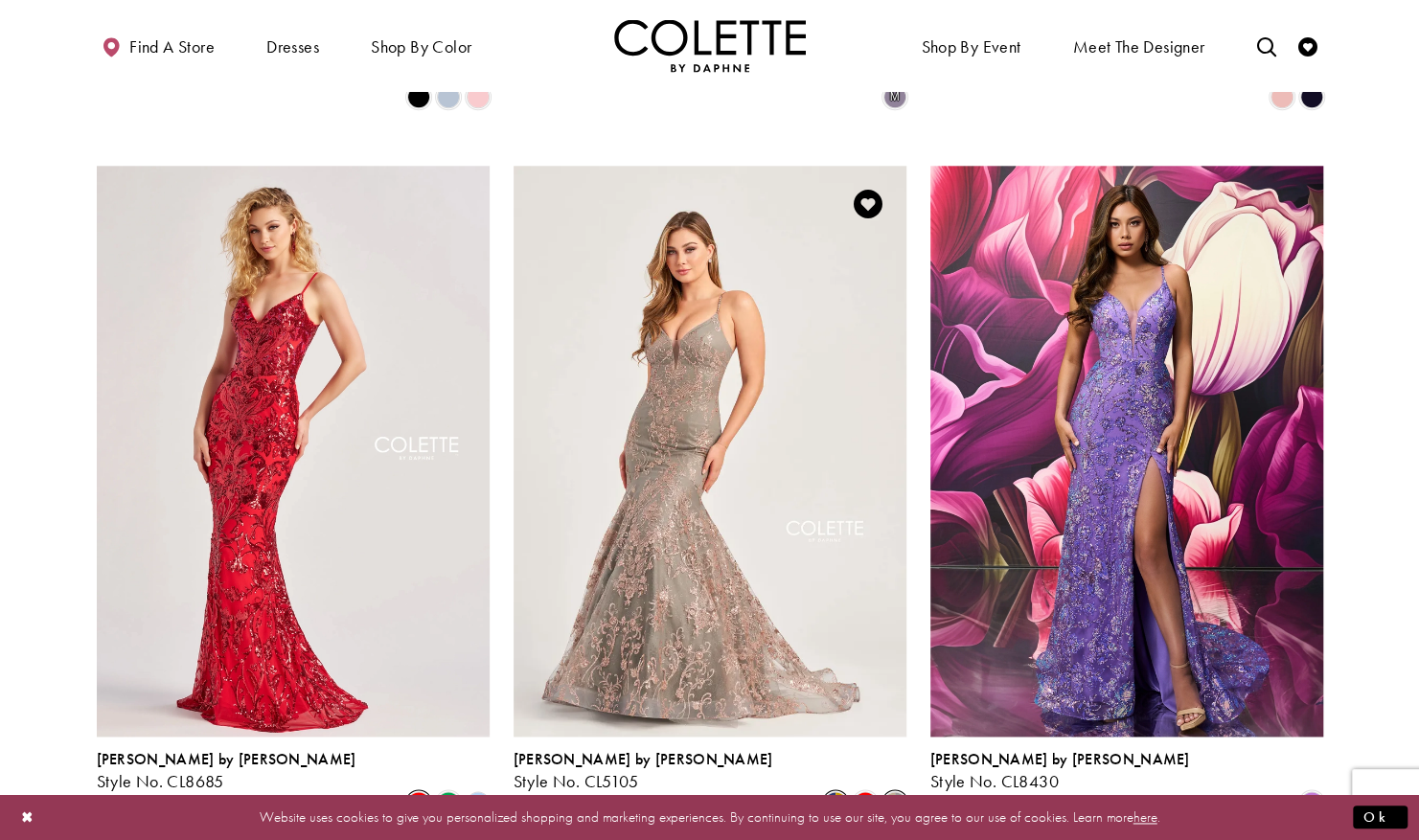
click at [836, 791] on span "Product List" at bounding box center [836, 803] width 23 height 23
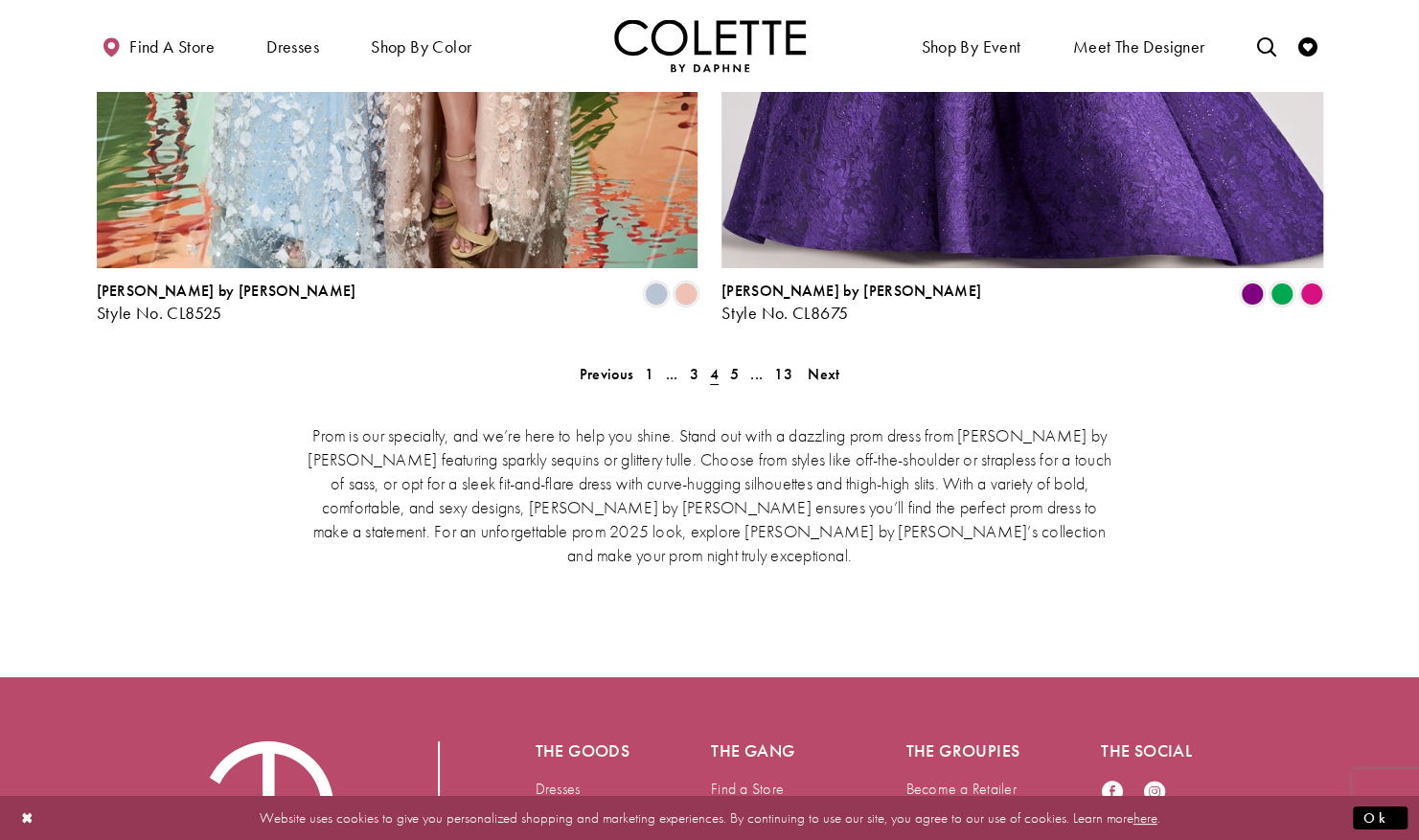
scroll to position [4017, 0]
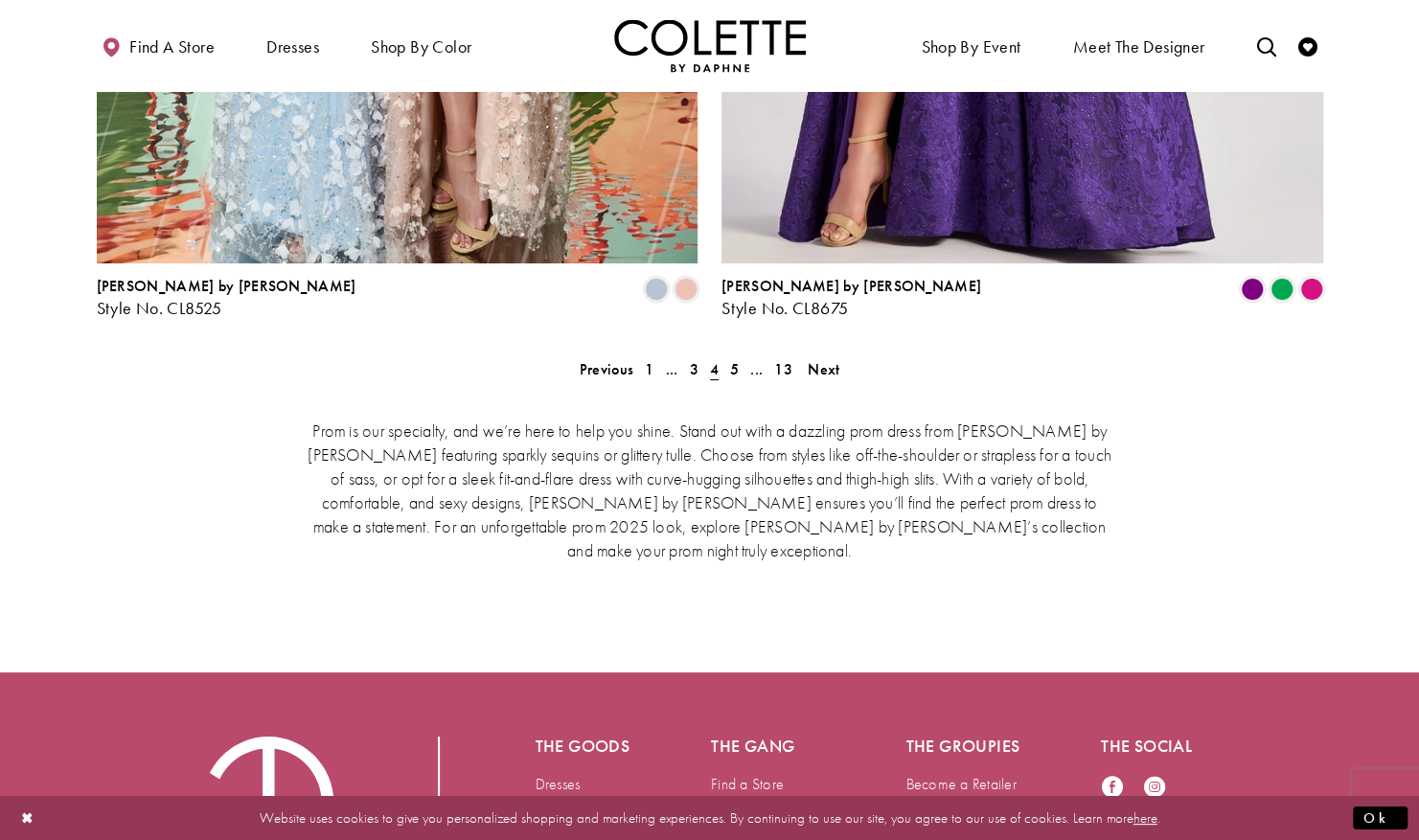
click at [824, 377] on div "Prom is our specialty, and we’re here to help you shine. Stand out with a dazzl…" at bounding box center [710, 488] width 1226 height 223
click at [825, 359] on span "Next" at bounding box center [824, 369] width 31 height 21
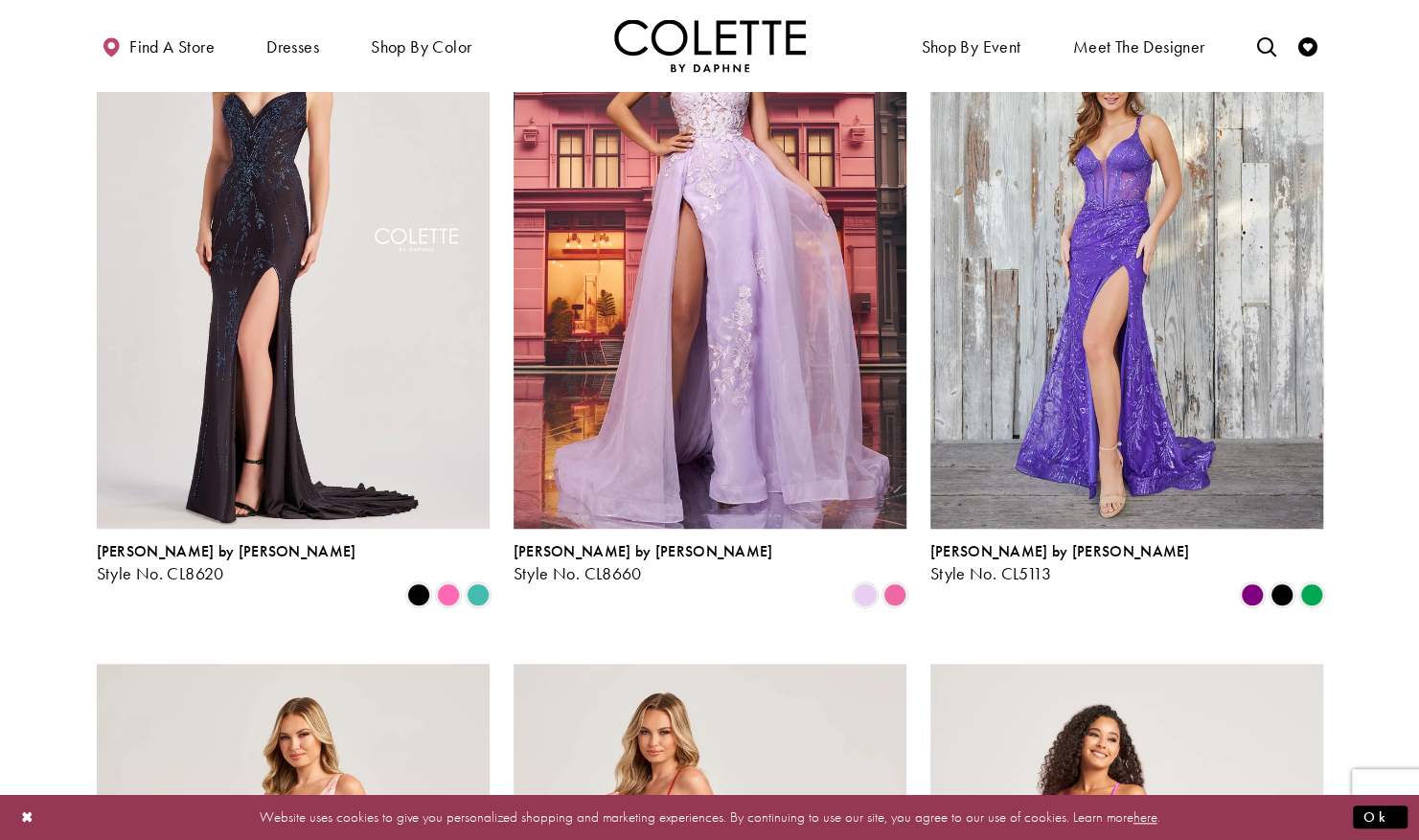
scroll to position [623, 0]
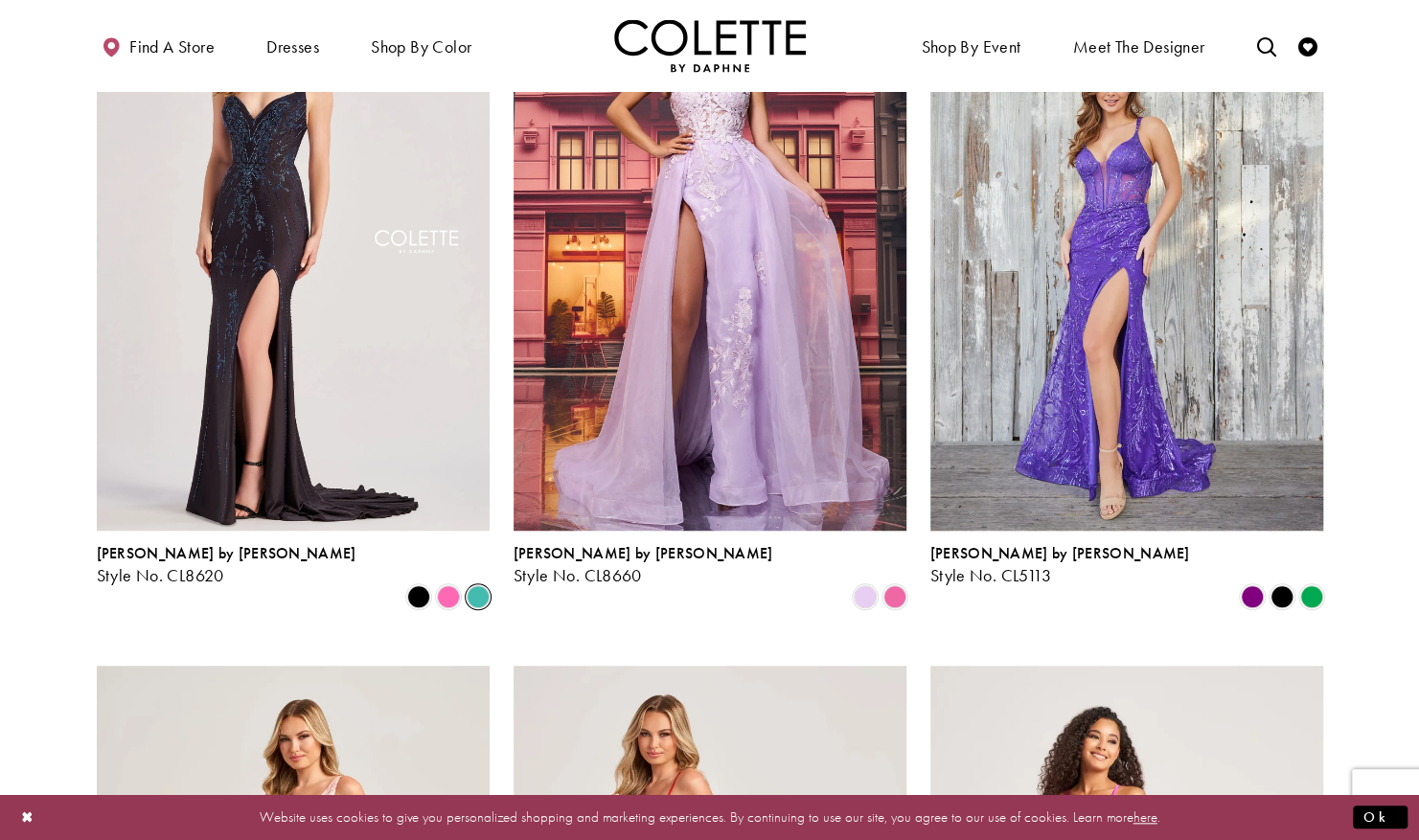
click at [477, 585] on span "Product List" at bounding box center [479, 597] width 23 height 23
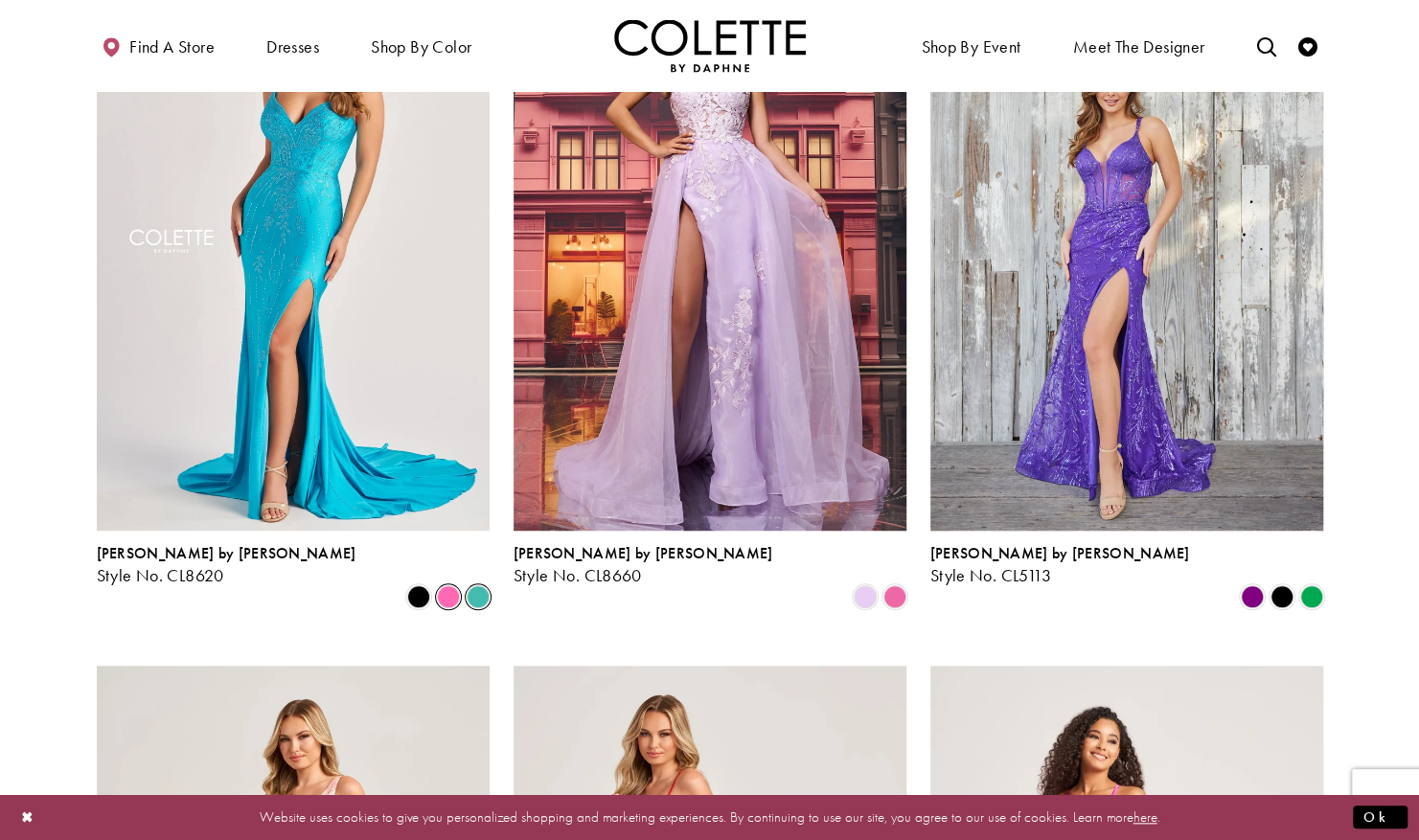
click at [452, 585] on span "Product List" at bounding box center [449, 597] width 23 height 23
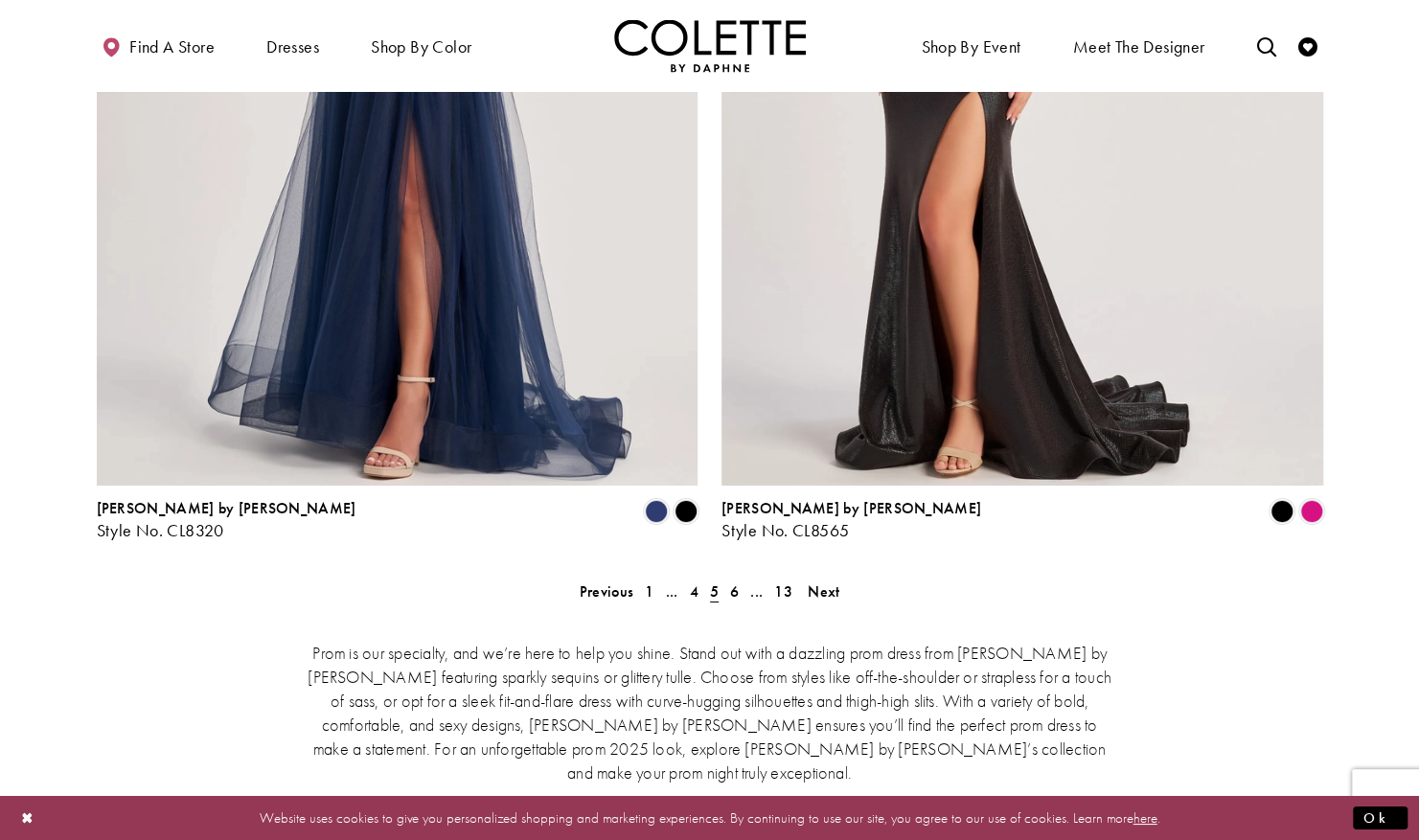
scroll to position [3892, 0]
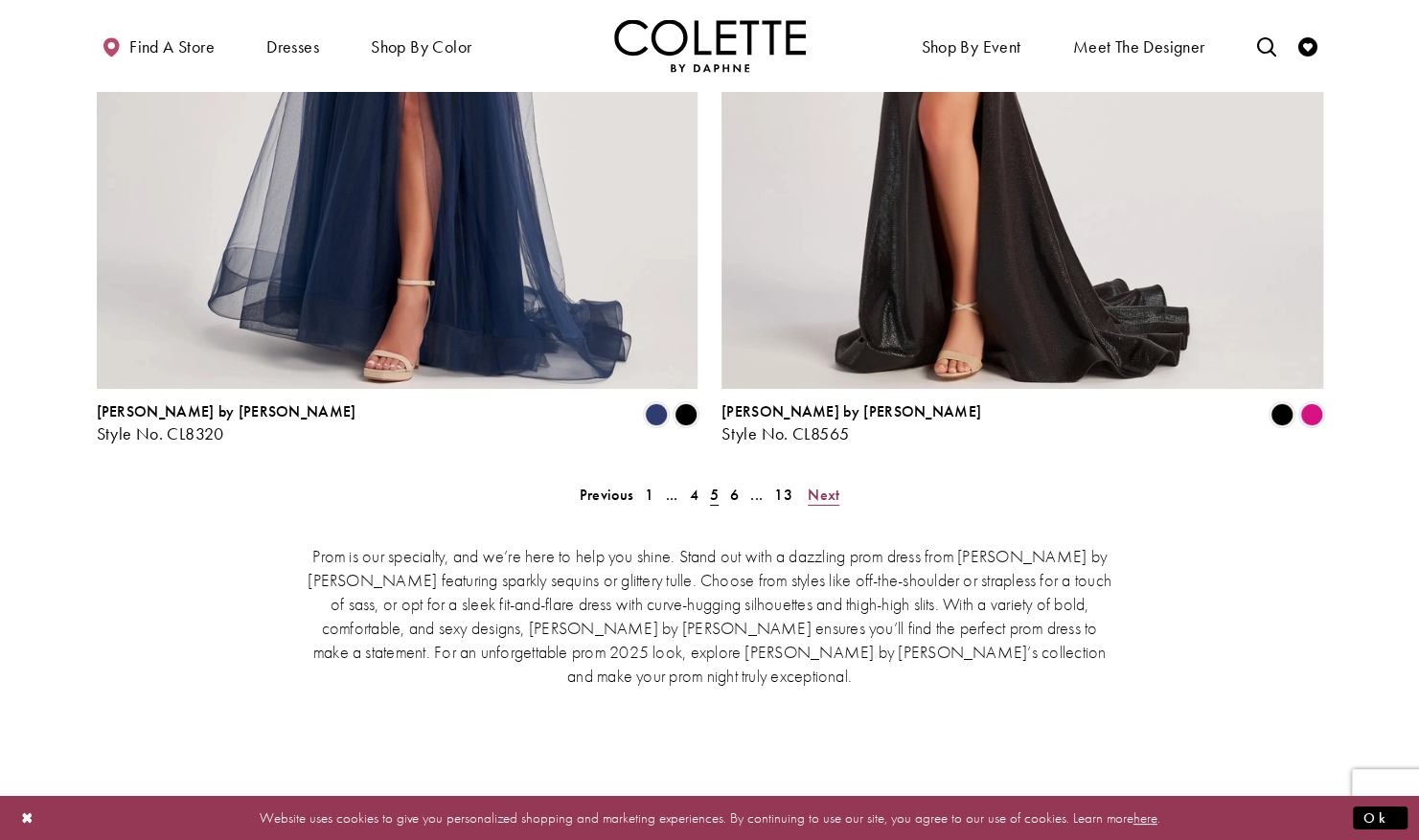
click at [830, 484] on span "Next" at bounding box center [824, 494] width 31 height 21
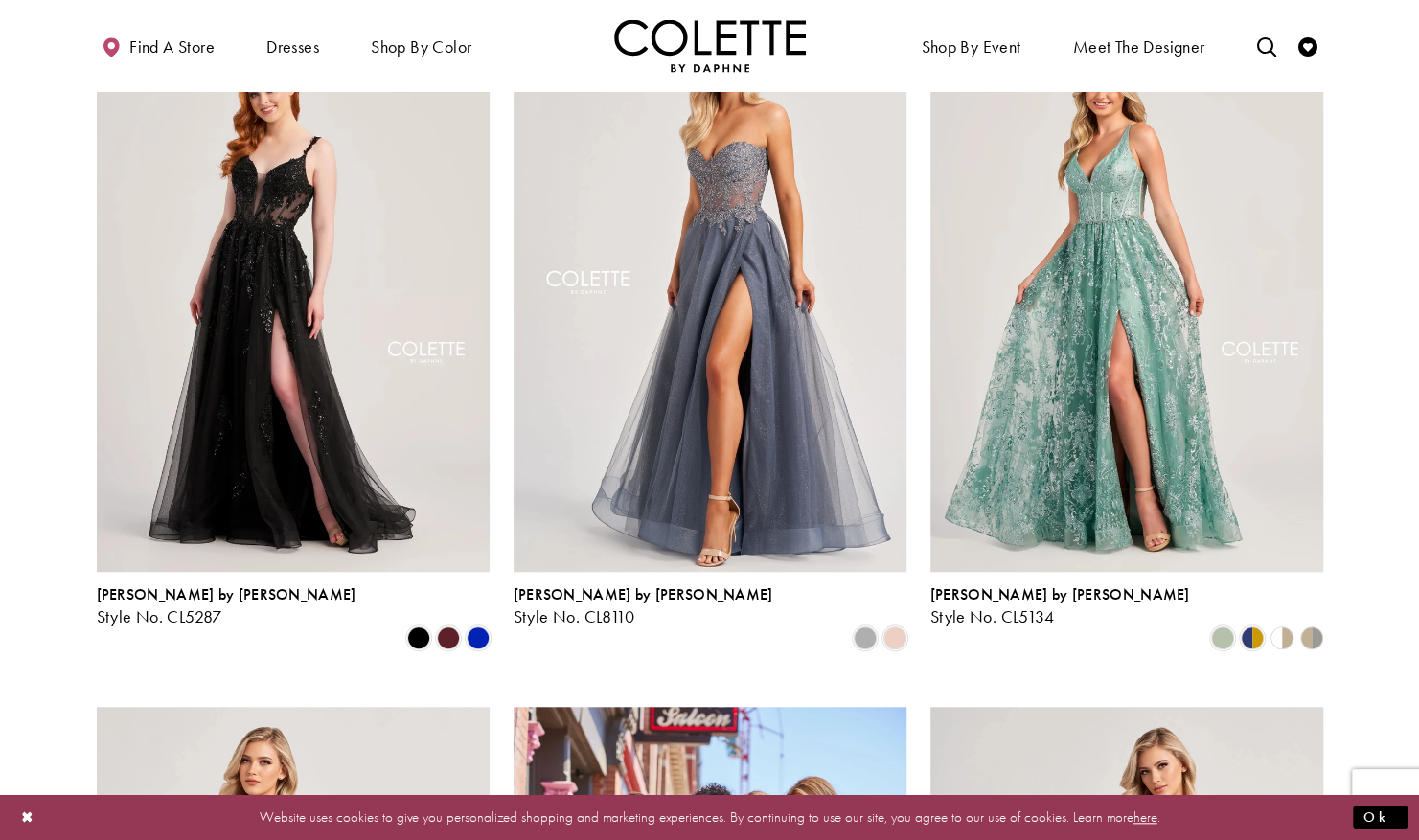
scroll to position [581, 0]
click at [1251, 627] on span "Product List" at bounding box center [1253, 639] width 23 height 23
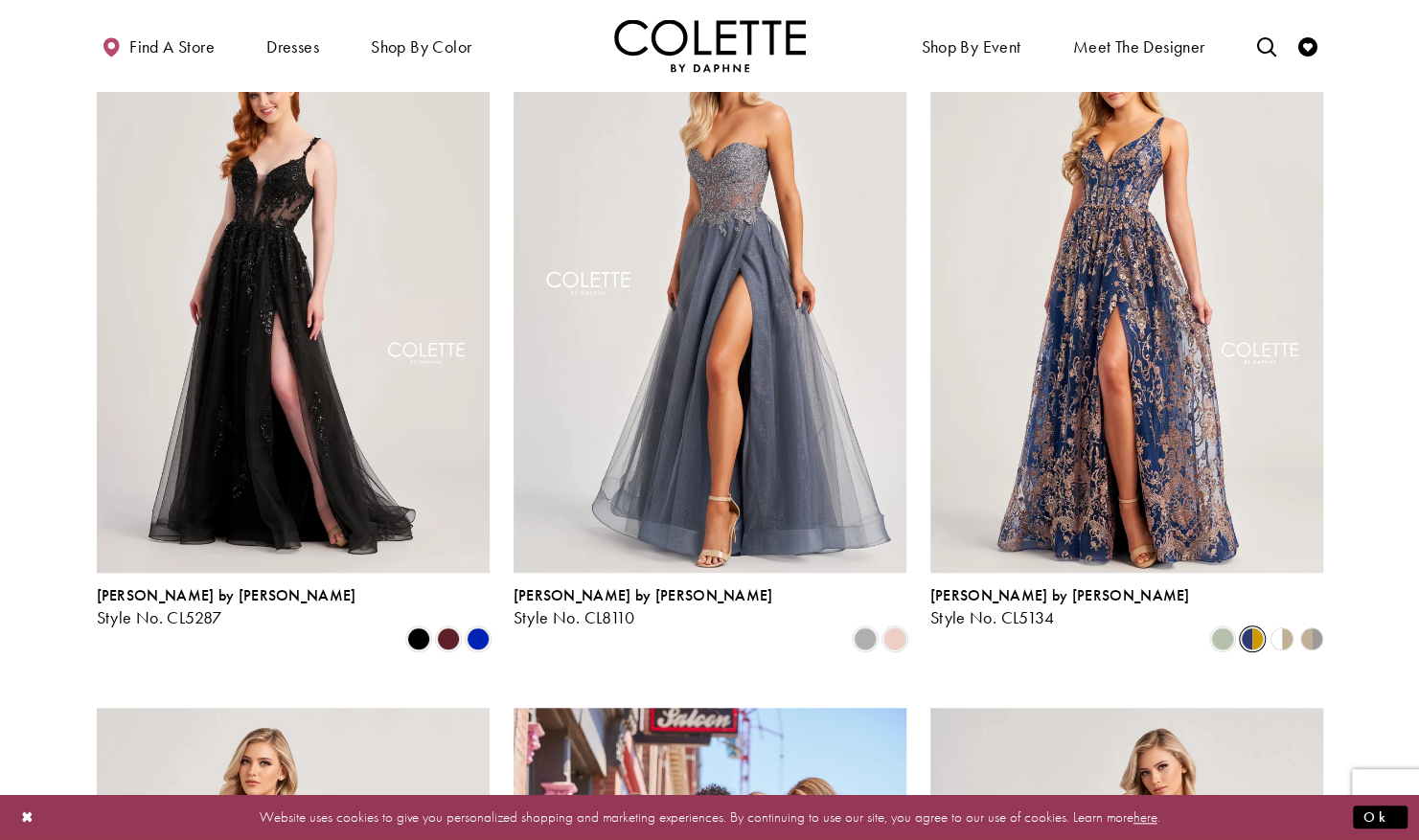
click at [1288, 623] on polygon "Product List" at bounding box center [1290, 638] width 16 height 29
click at [1224, 627] on span "Product List" at bounding box center [1223, 639] width 23 height 23
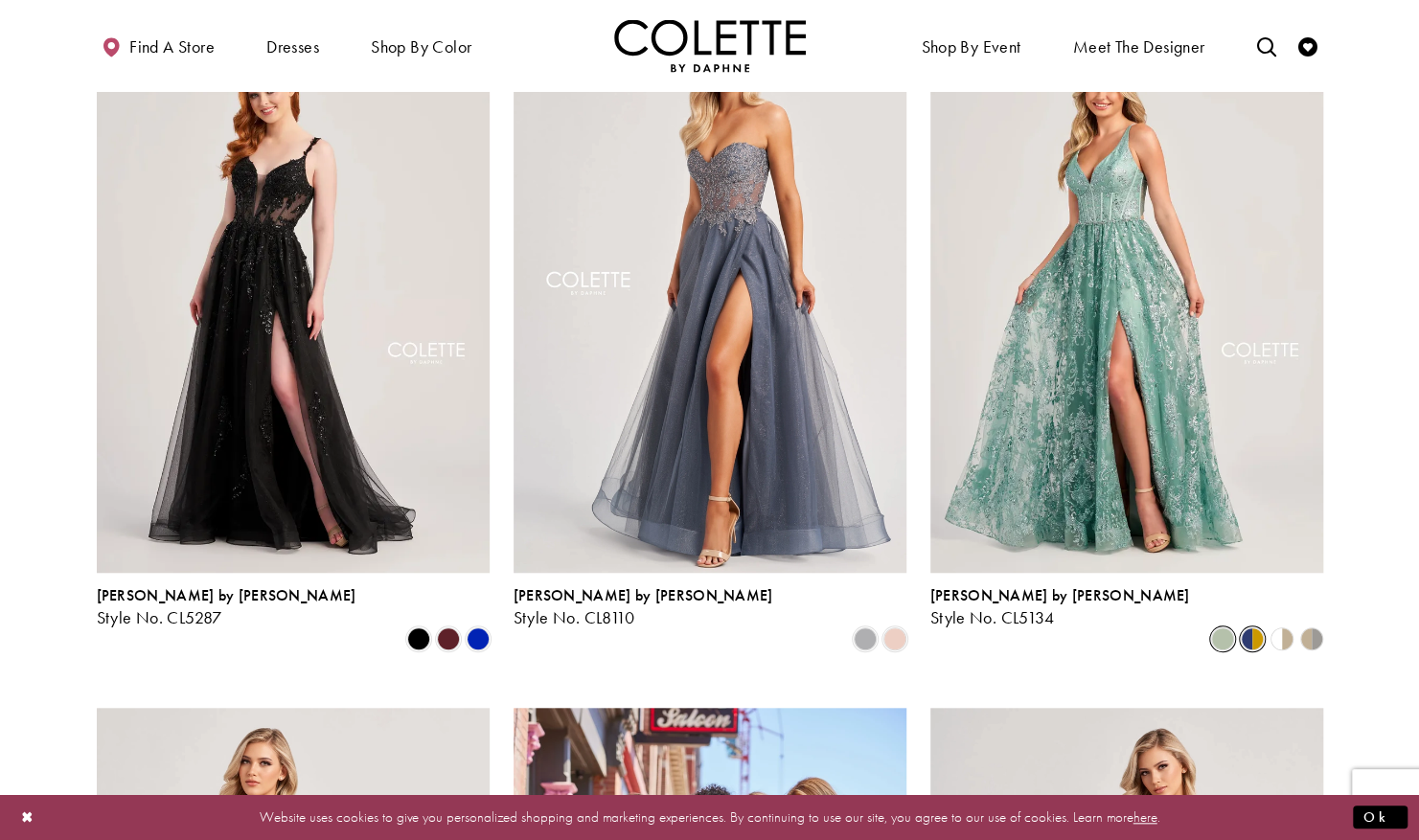
click at [1241, 627] on span "Product List" at bounding box center [1253, 639] width 23 height 23
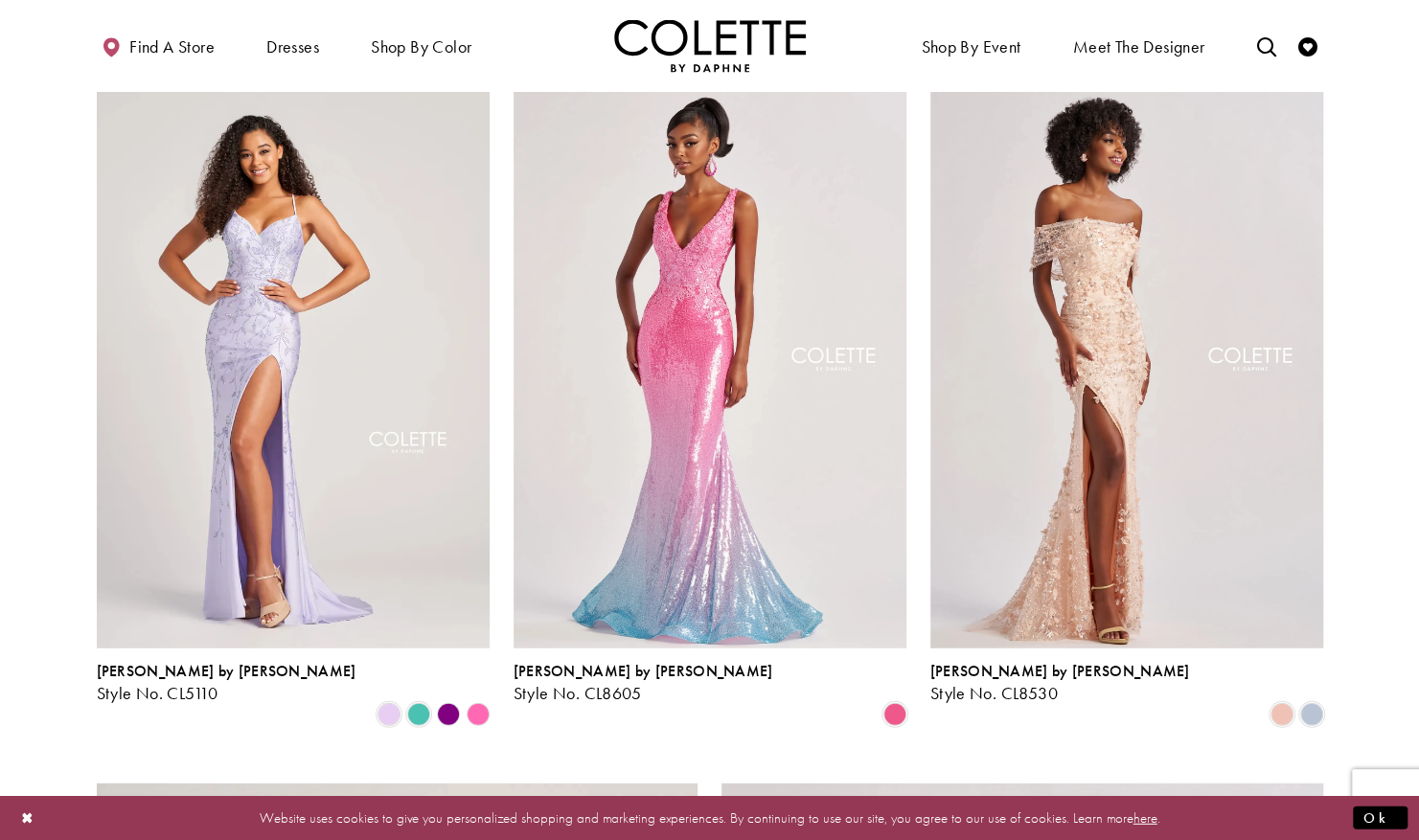
scroll to position [2627, 0]
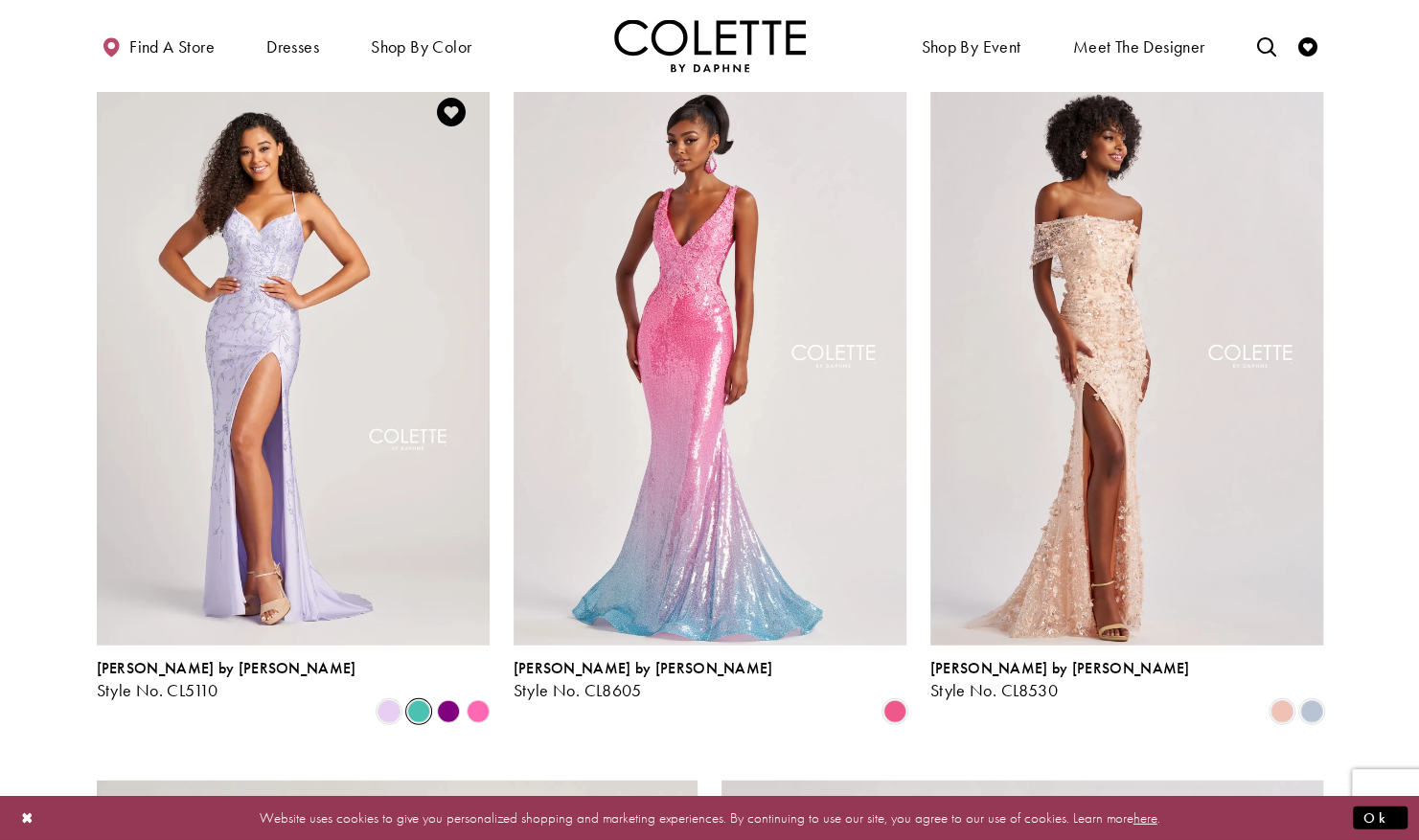
click at [416, 700] on span "Product List" at bounding box center [419, 712] width 23 height 23
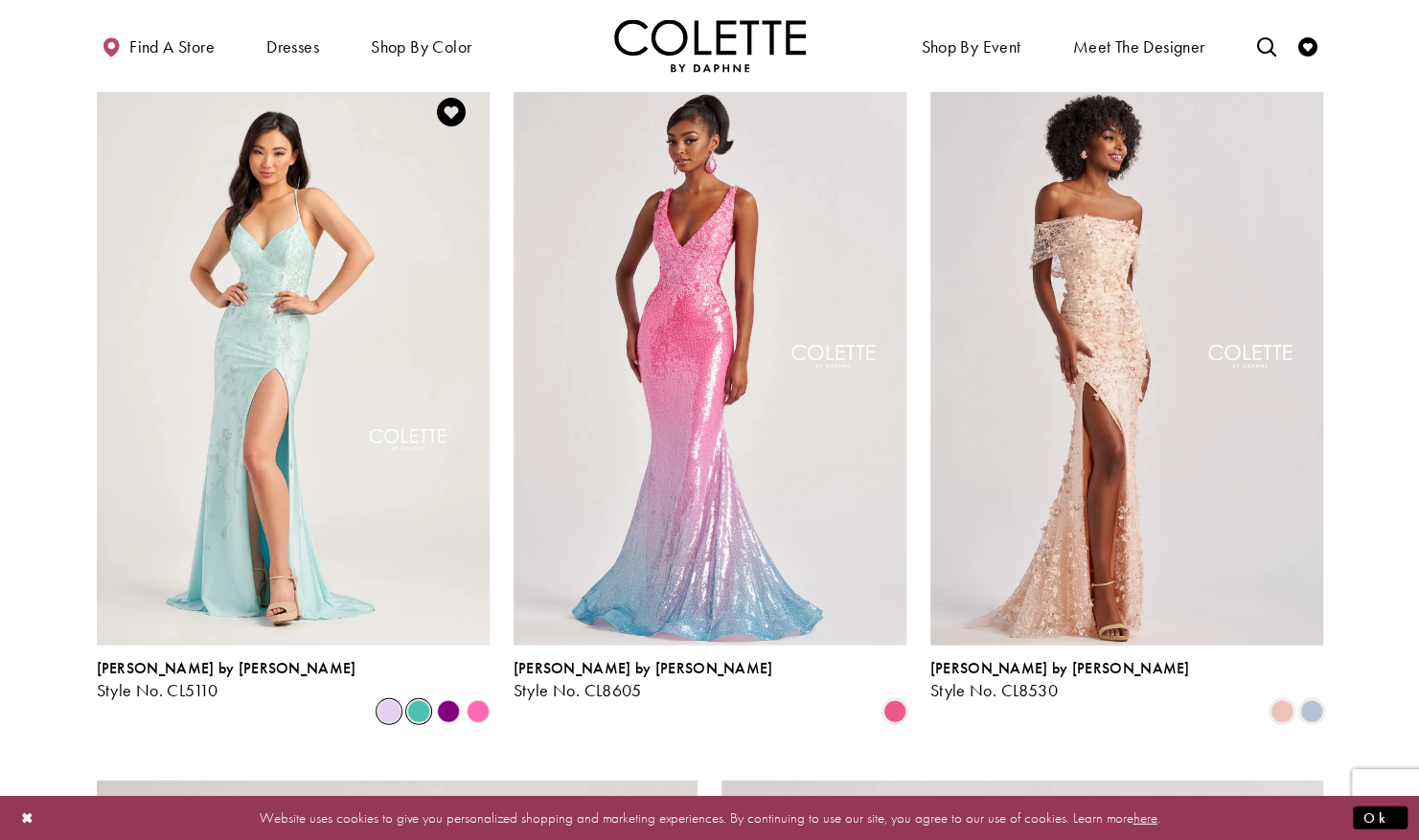
click at [391, 700] on span "Product List" at bounding box center [389, 712] width 23 height 23
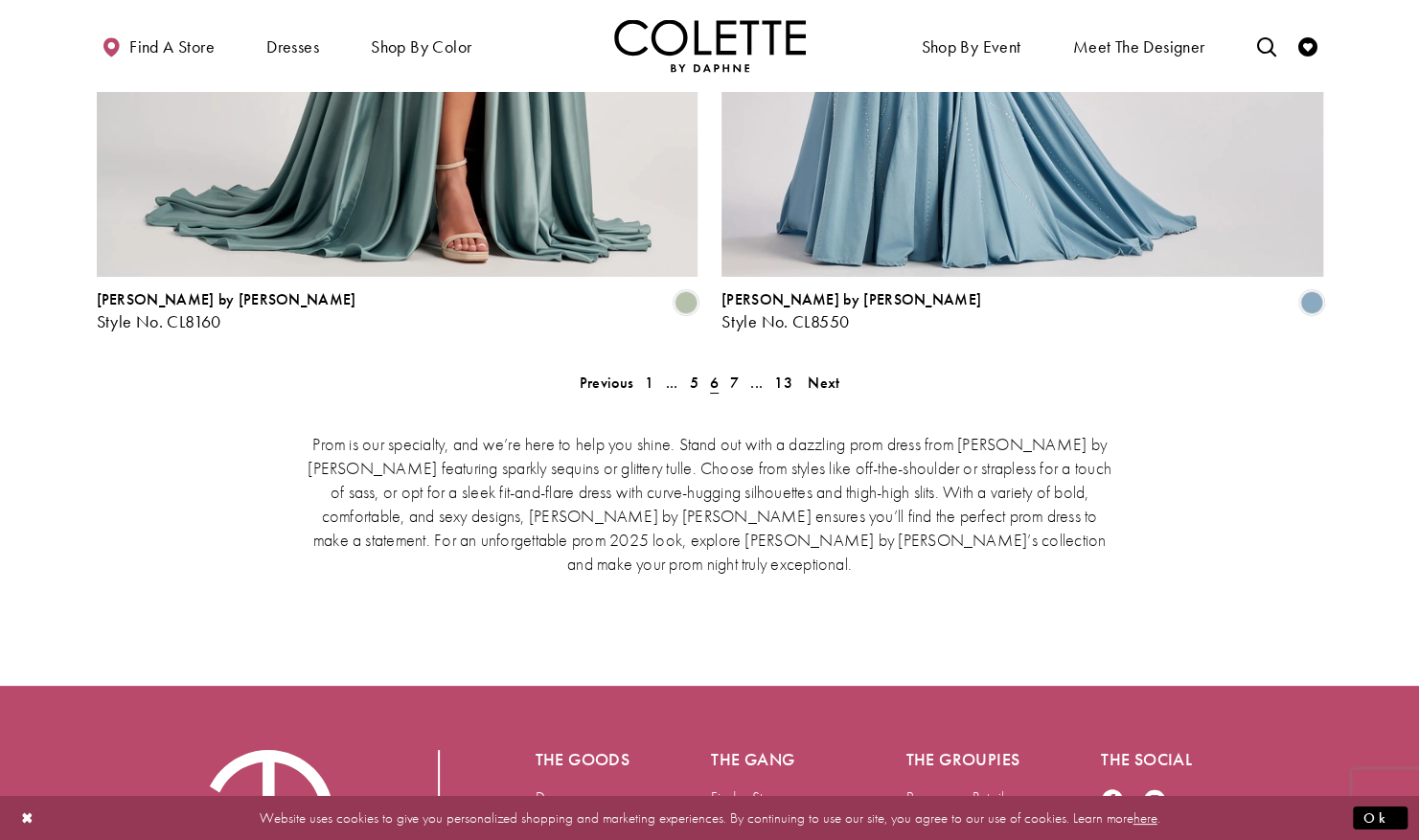
scroll to position [4008, 0]
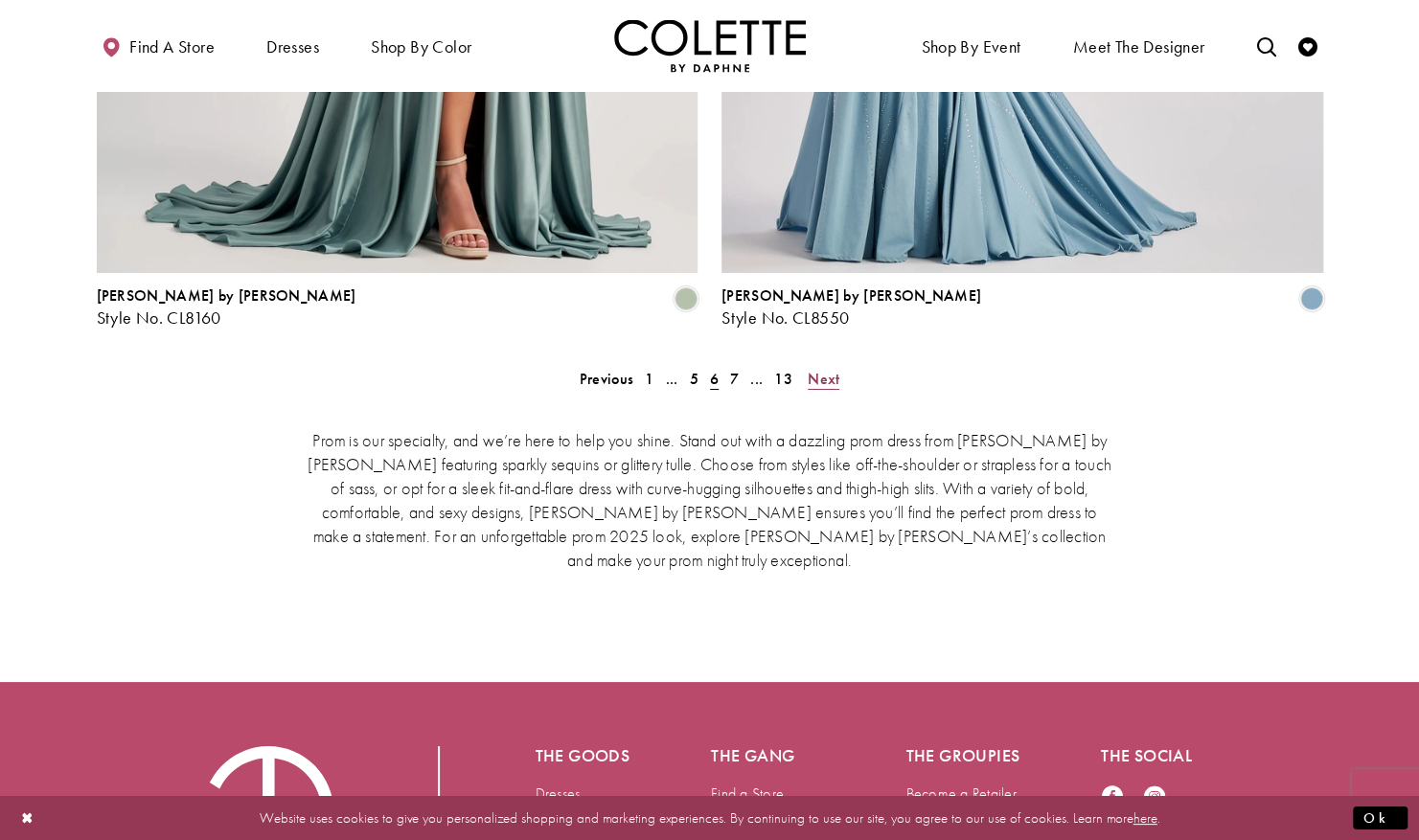
click at [816, 368] on span "Next" at bounding box center [824, 378] width 31 height 21
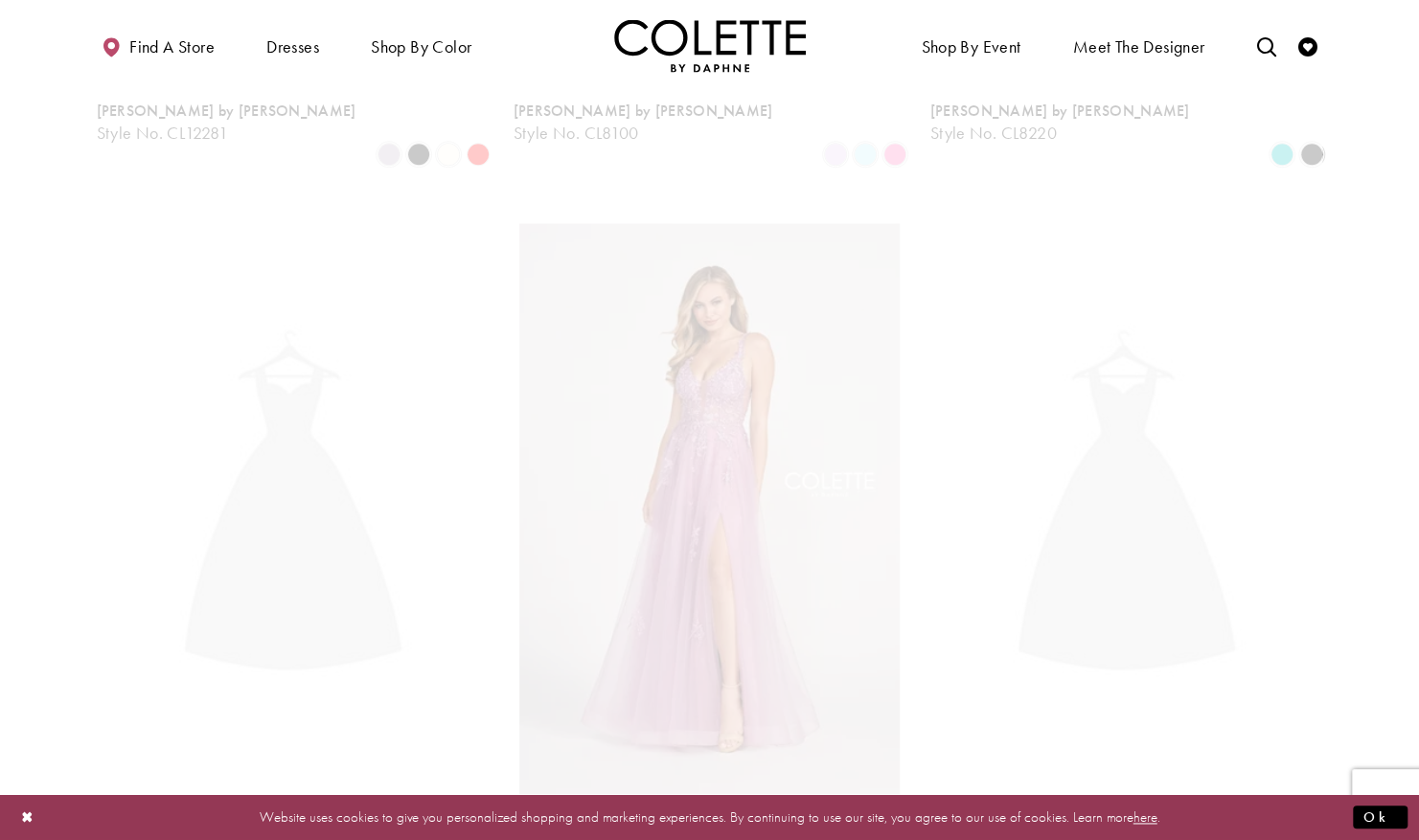
scroll to position [491, 0]
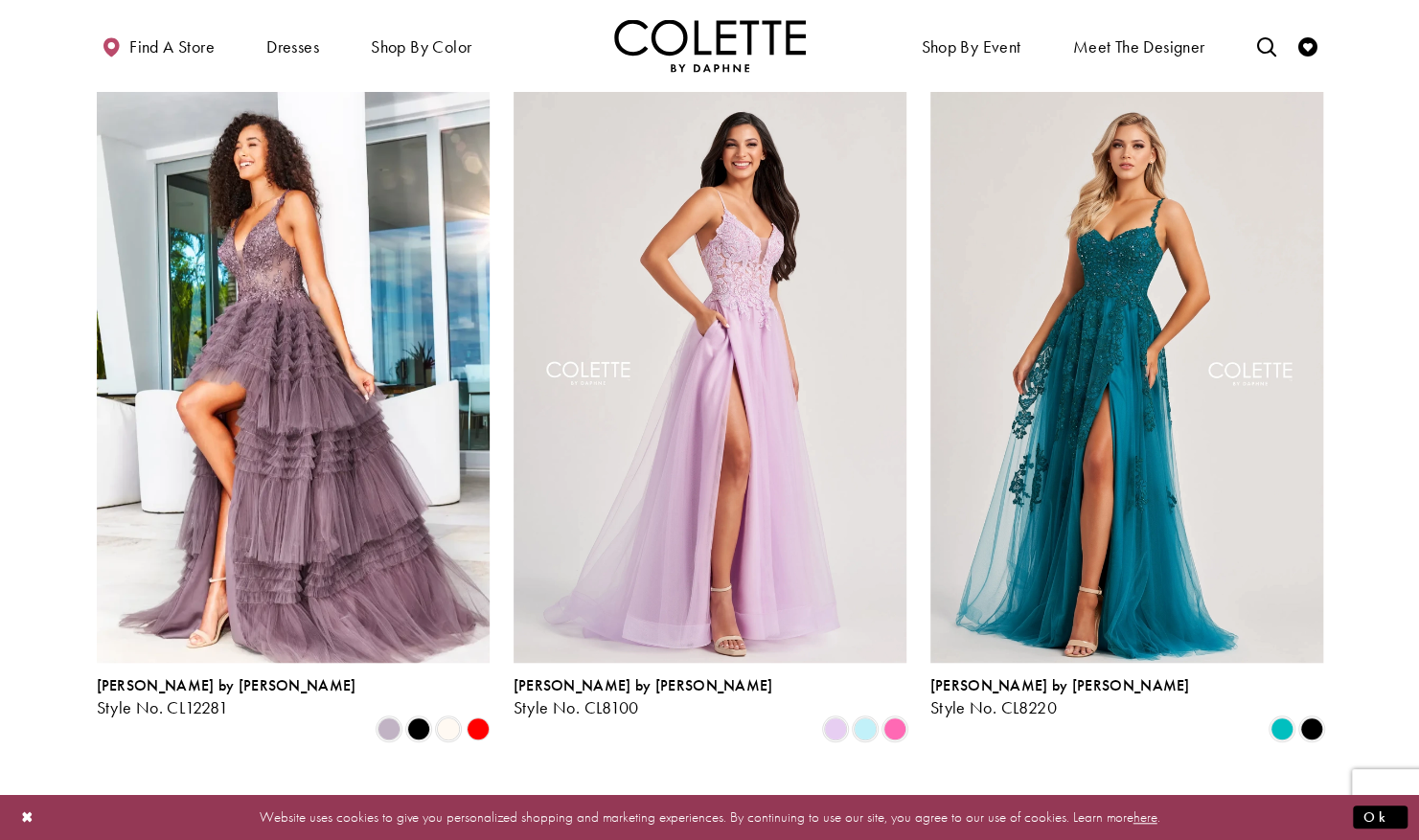
click at [816, 285] on img "Visit Colette by Daphne Style No. CL8100 Page" at bounding box center [710, 376] width 393 height 570
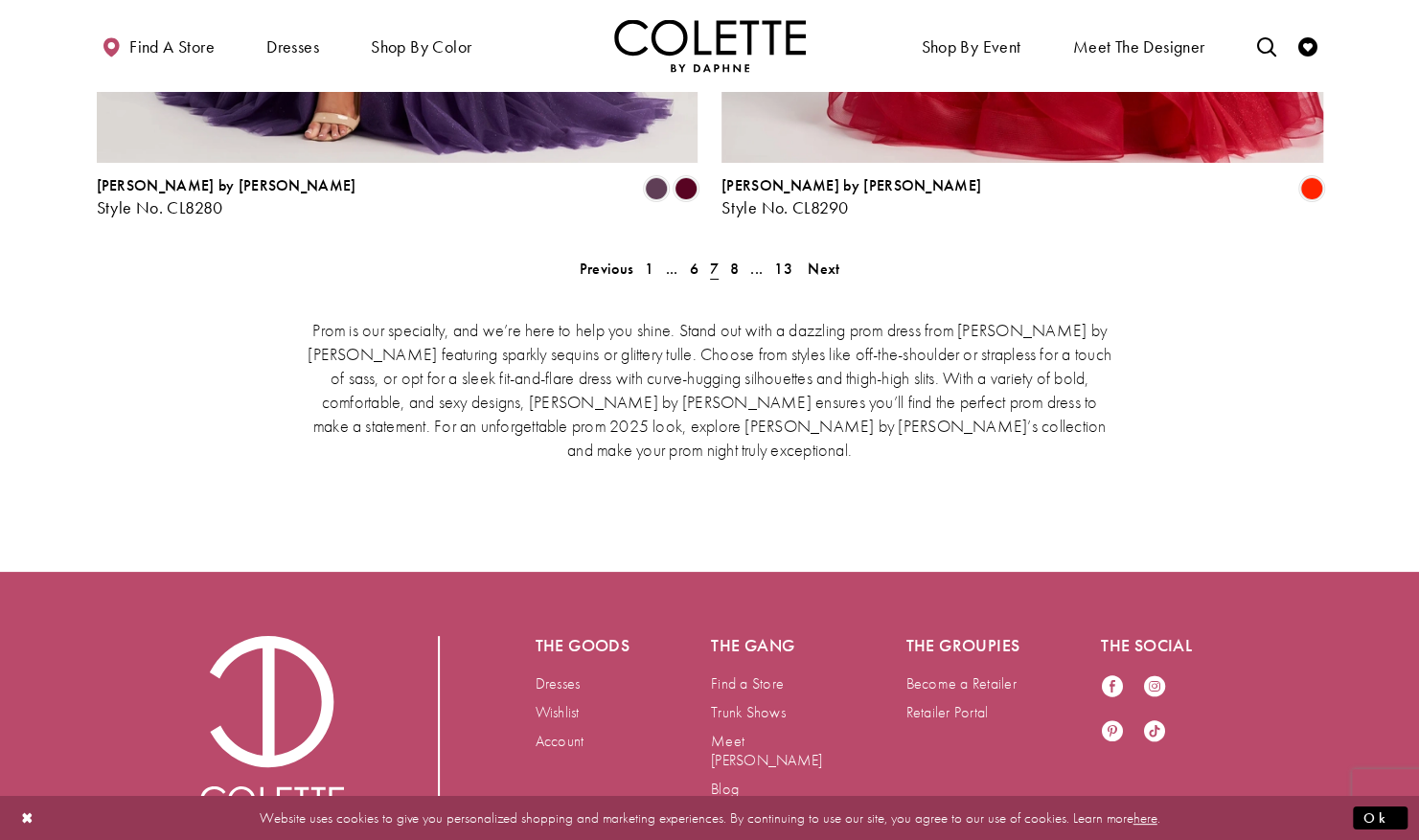
scroll to position [4132, 0]
